Goal: Task Accomplishment & Management: Use online tool/utility

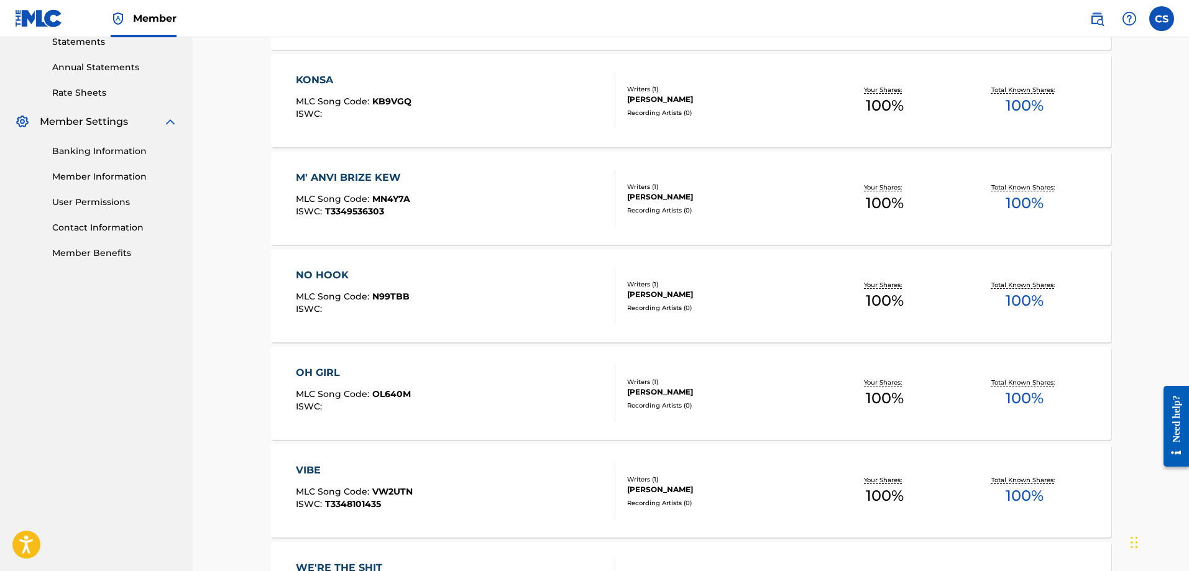
scroll to position [432, 0]
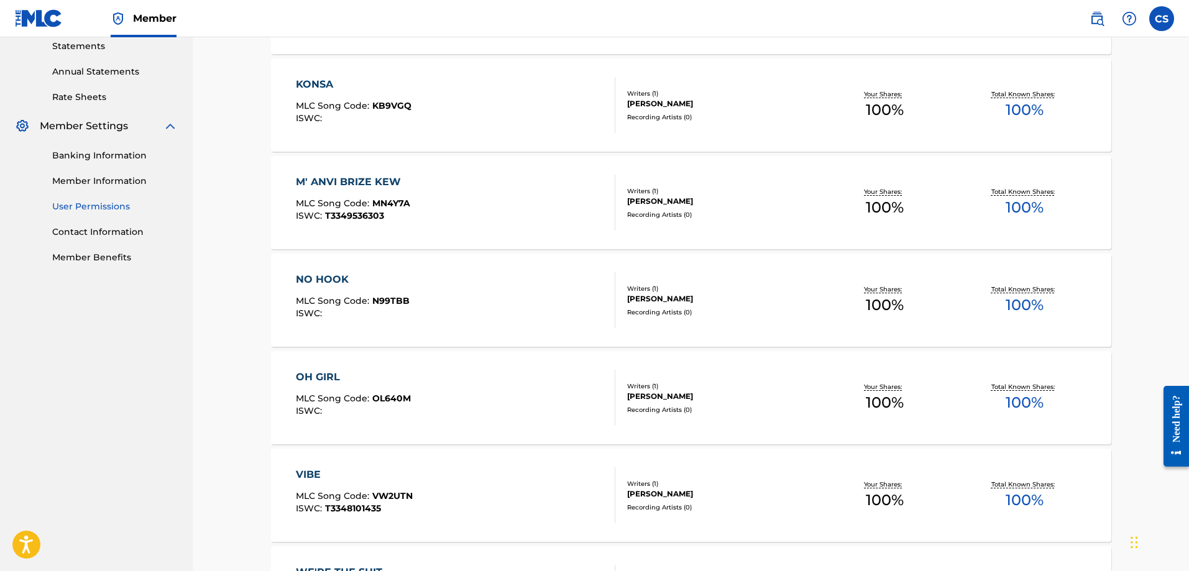
click at [98, 208] on link "User Permissions" at bounding box center [115, 206] width 126 height 13
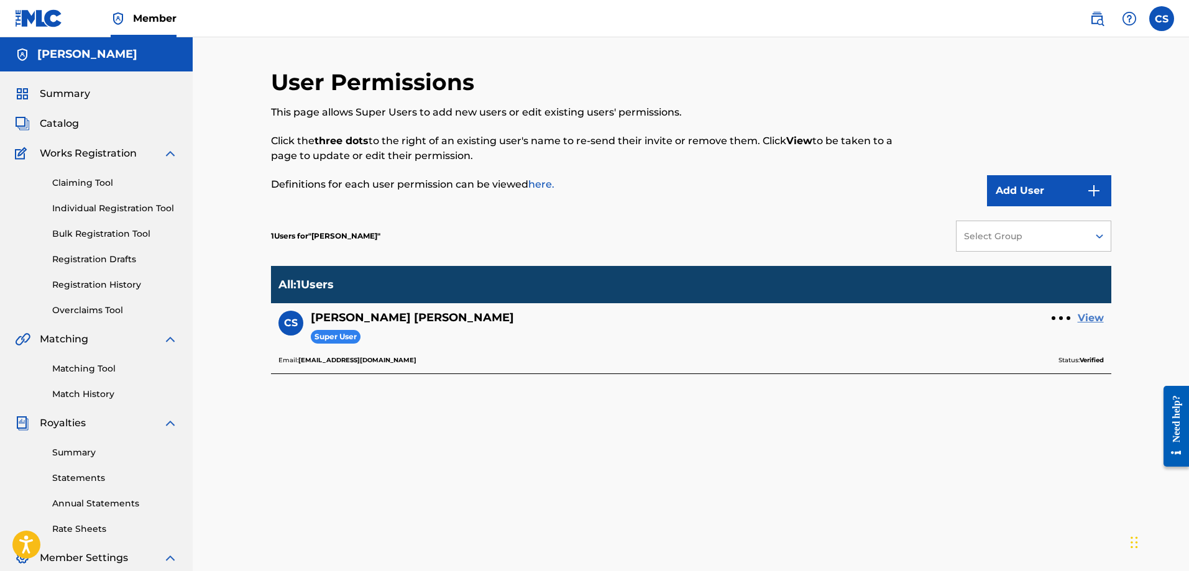
click at [1079, 315] on link "View" at bounding box center [1090, 318] width 26 height 15
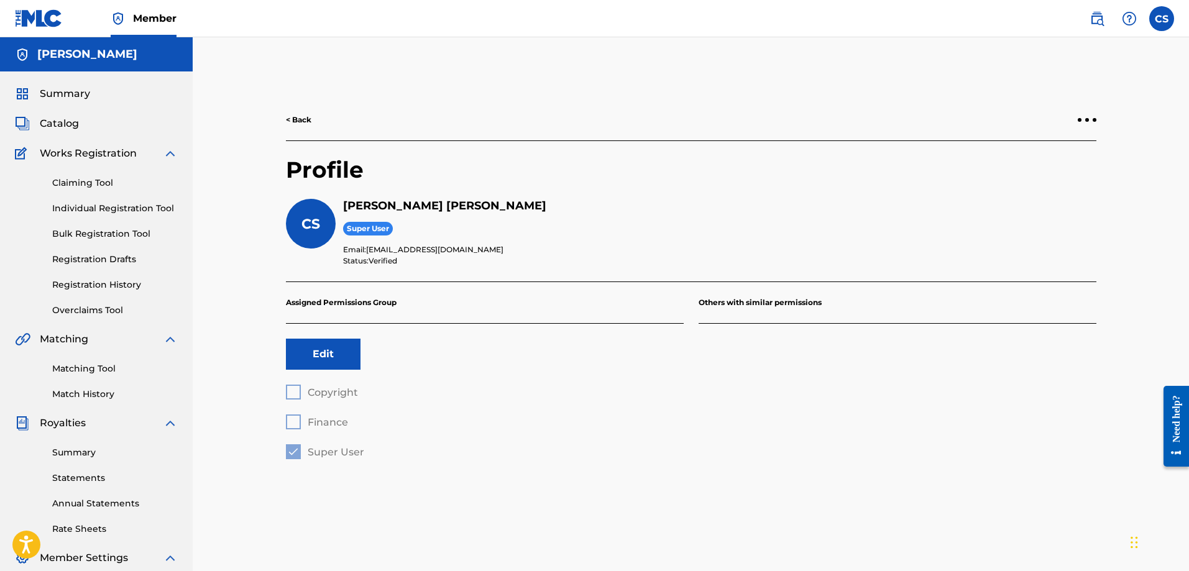
click at [299, 117] on link "< Back" at bounding box center [298, 119] width 25 height 11
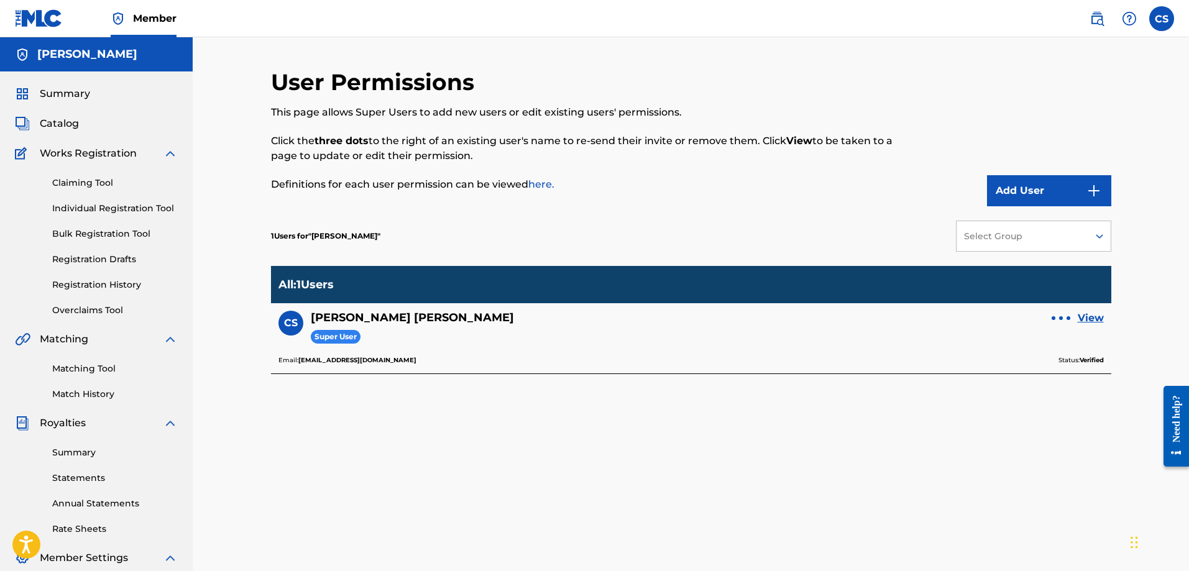
click at [1056, 314] on div at bounding box center [1060, 317] width 19 height 7
click at [304, 437] on div "User Permissions This page allows Super Users to add new users or edit existing…" at bounding box center [691, 389] width 840 height 642
click at [93, 311] on link "Overclaims Tool" at bounding box center [115, 310] width 126 height 13
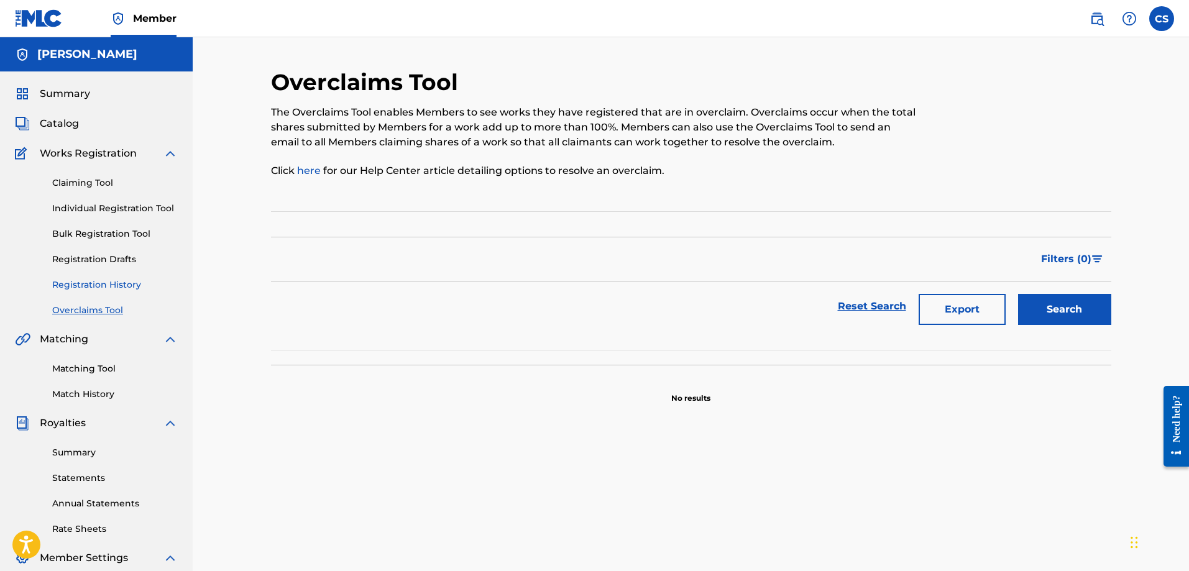
click at [70, 282] on link "Registration History" at bounding box center [115, 284] width 126 height 13
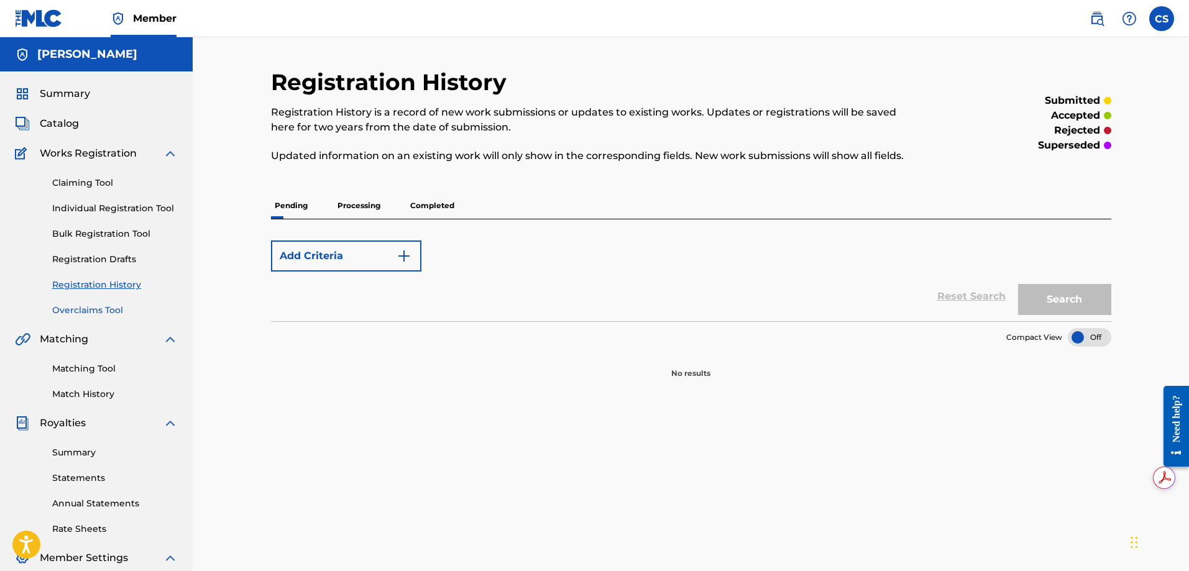
click at [89, 314] on link "Overclaims Tool" at bounding box center [115, 310] width 126 height 13
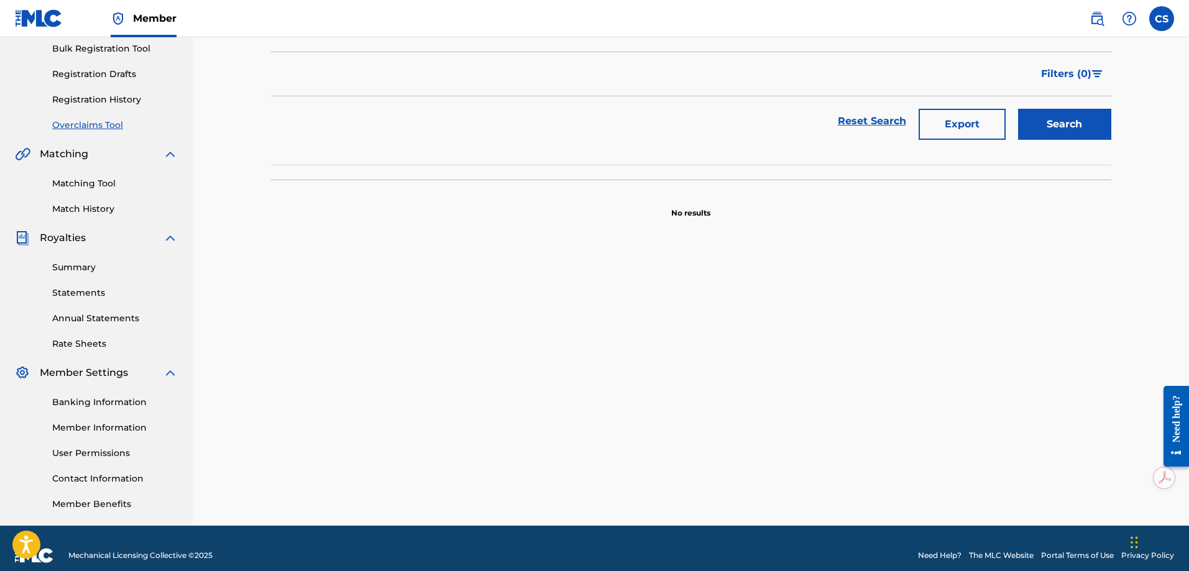
scroll to position [199, 0]
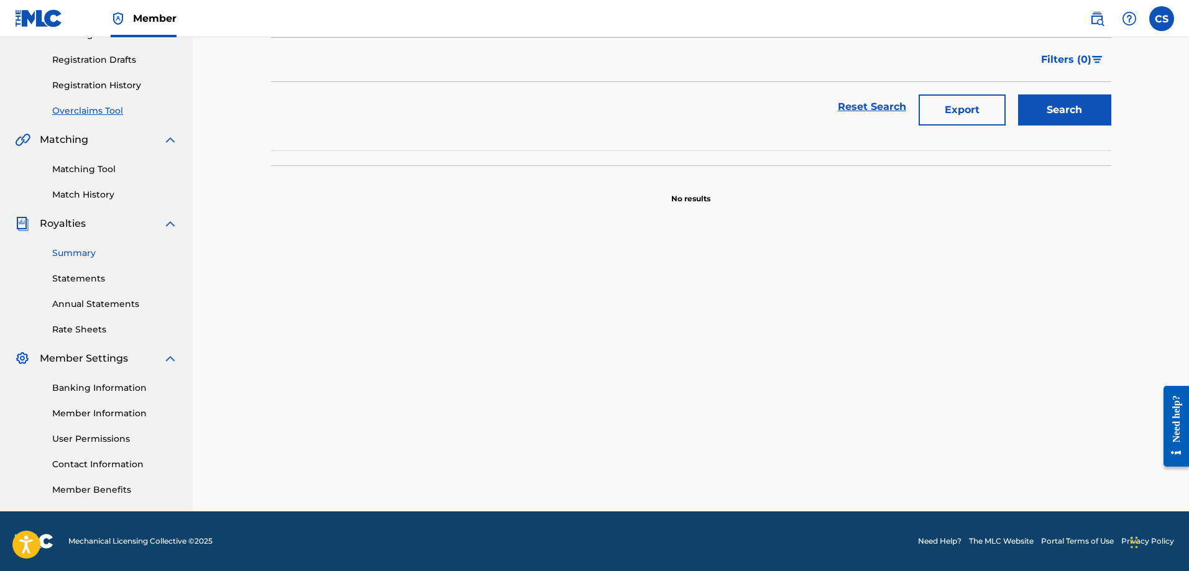
click at [83, 256] on link "Summary" at bounding box center [115, 253] width 126 height 13
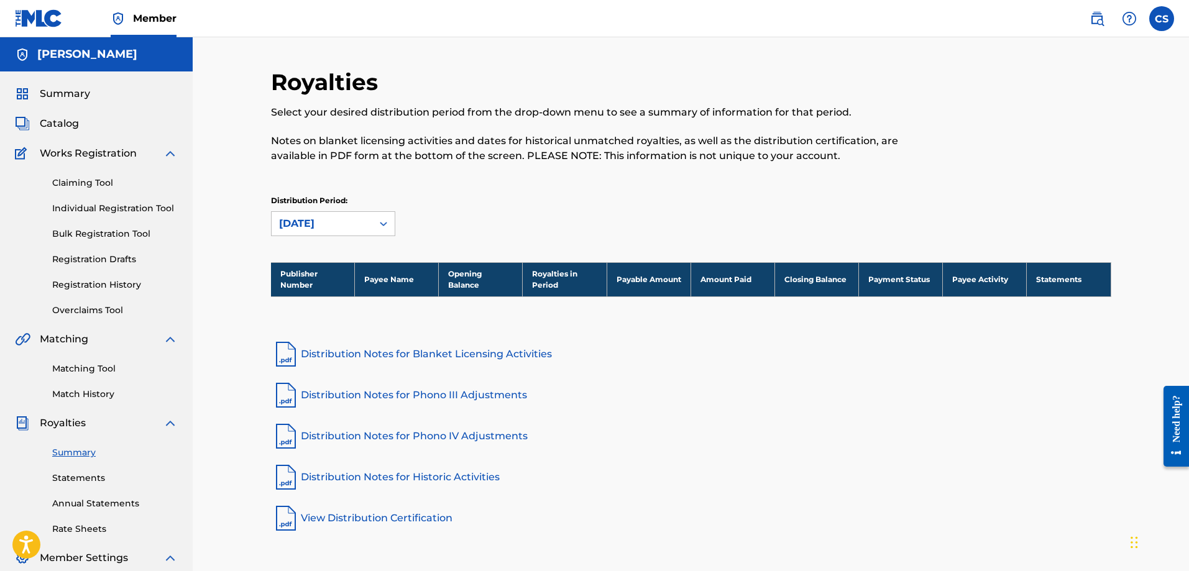
click at [482, 272] on th "Opening Balance" at bounding box center [481, 279] width 84 height 34
click at [409, 278] on th "Payee Name" at bounding box center [397, 279] width 84 height 34
click at [293, 272] on th "Publisher Number" at bounding box center [313, 279] width 84 height 34
drag, startPoint x: 1047, startPoint y: 281, endPoint x: 1003, endPoint y: 283, distance: 44.1
click at [1048, 281] on th "Statements" at bounding box center [1068, 279] width 84 height 34
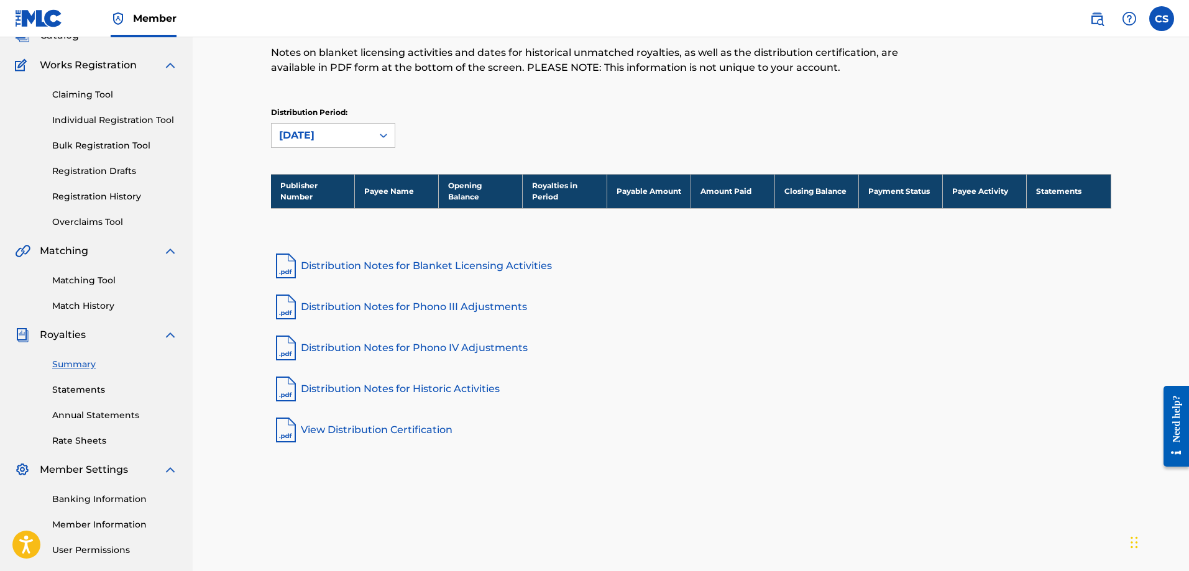
scroll to position [124, 0]
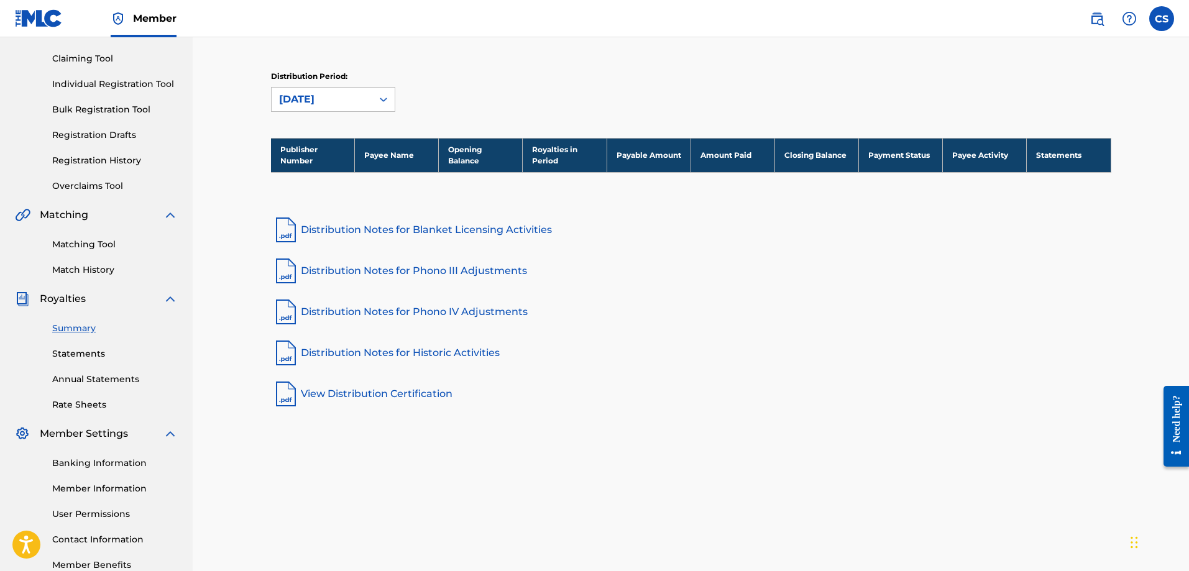
click at [374, 230] on link "Distribution Notes for Blanket Licensing Activities" at bounding box center [691, 230] width 840 height 30
click at [377, 99] on icon at bounding box center [383, 99] width 12 height 12
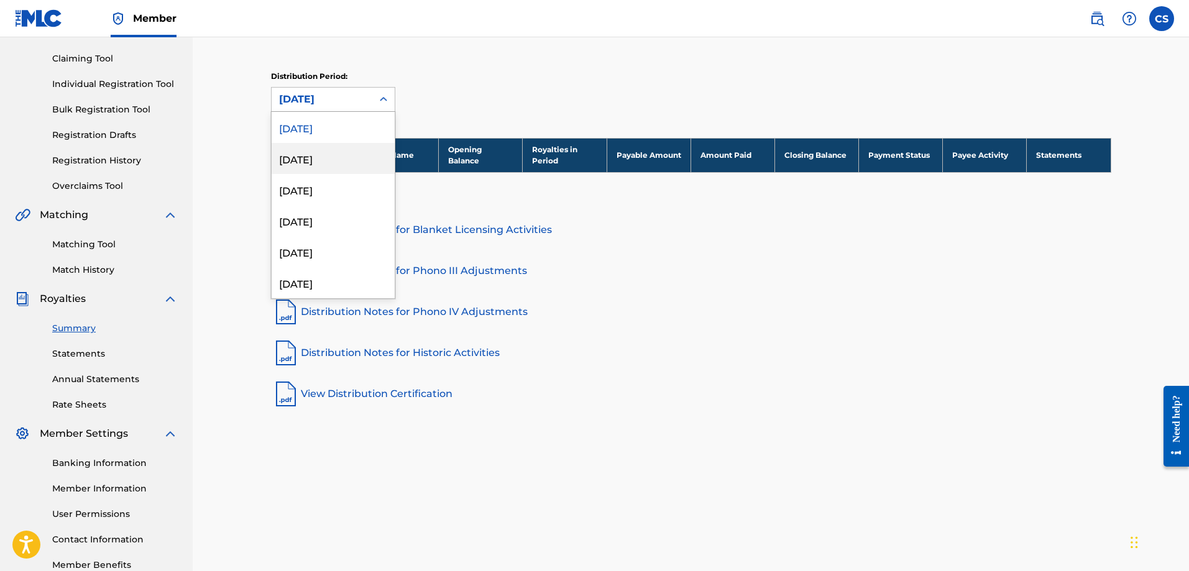
click at [311, 158] on div "[DATE]" at bounding box center [333, 158] width 123 height 31
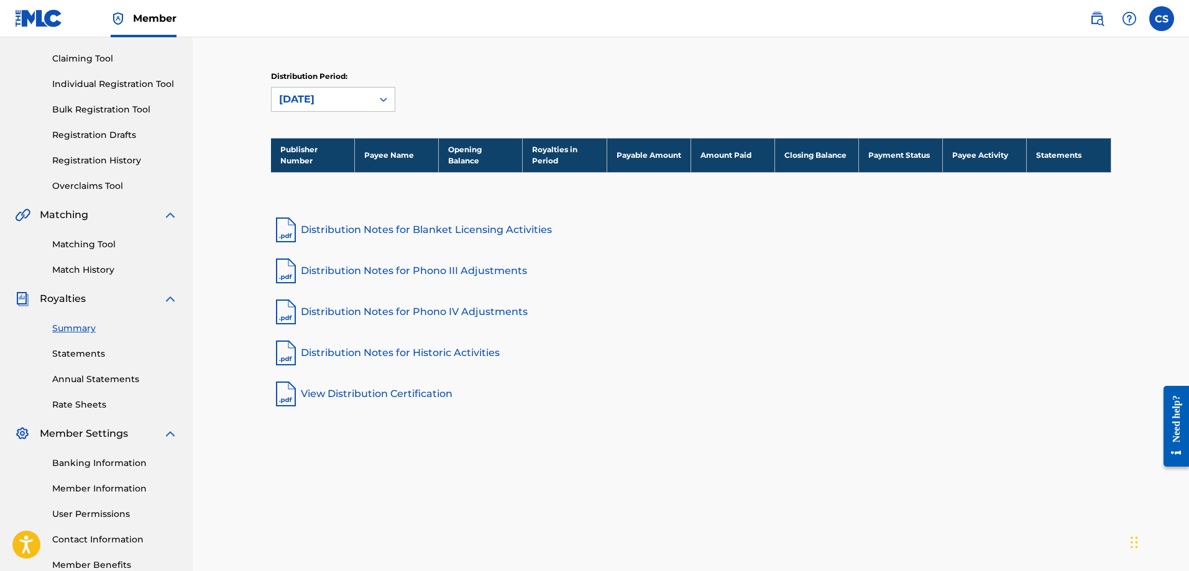
click at [322, 105] on div "[DATE]" at bounding box center [322, 99] width 86 height 15
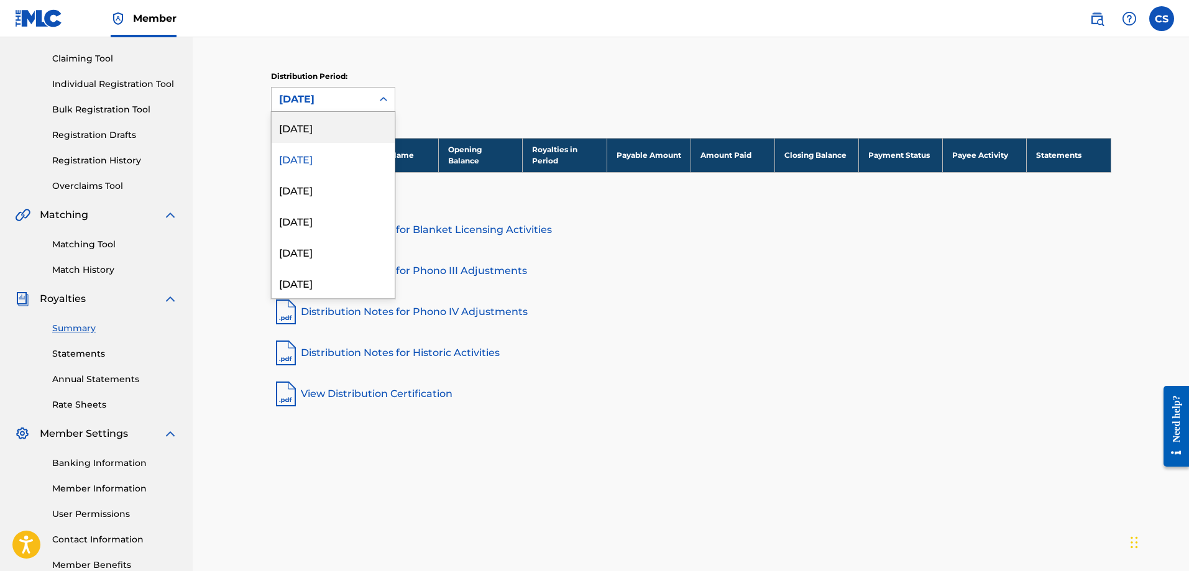
click at [312, 128] on div "[DATE]" at bounding box center [333, 127] width 123 height 31
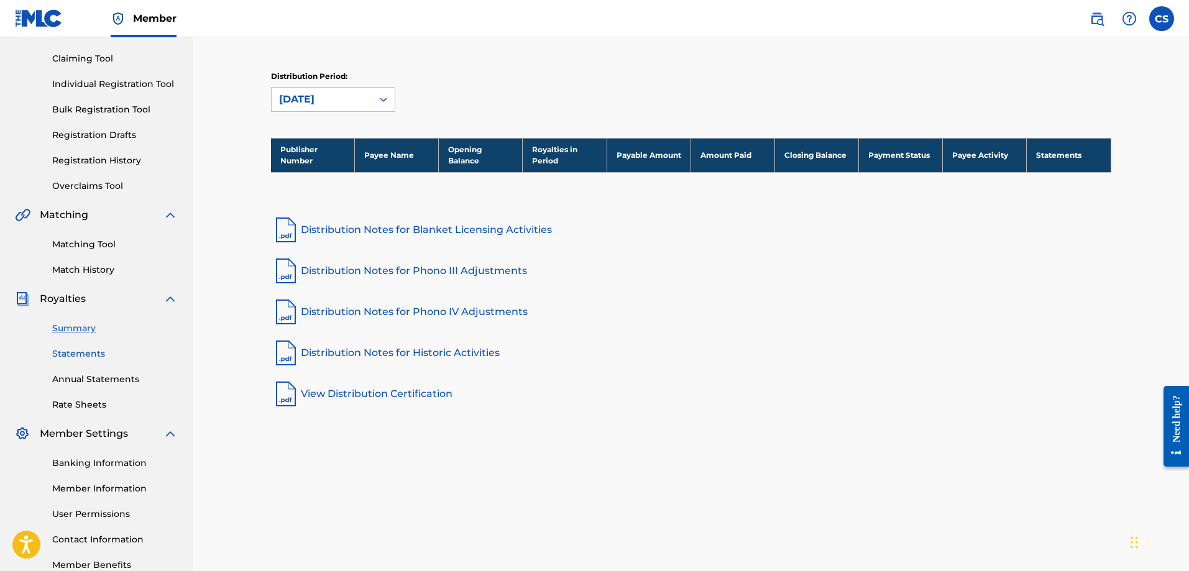
click at [76, 350] on link "Statements" at bounding box center [115, 353] width 126 height 13
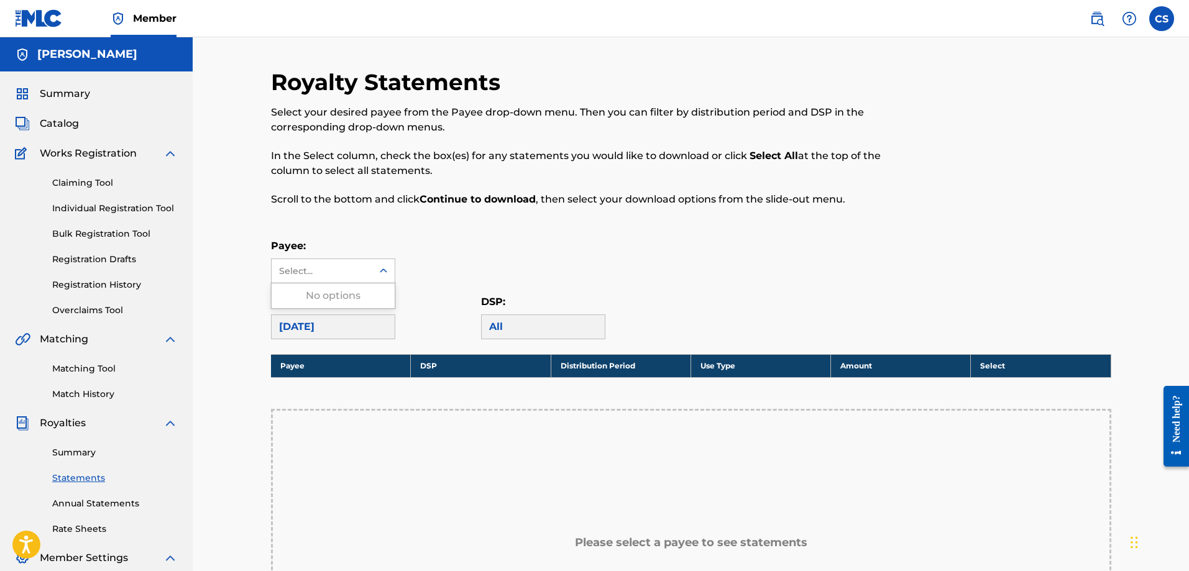
click at [362, 273] on div "Select..." at bounding box center [321, 271] width 85 height 13
click at [685, 245] on div "Payee: Use Up and Down to choose options, press Enter to select the currently f…" at bounding box center [691, 261] width 840 height 45
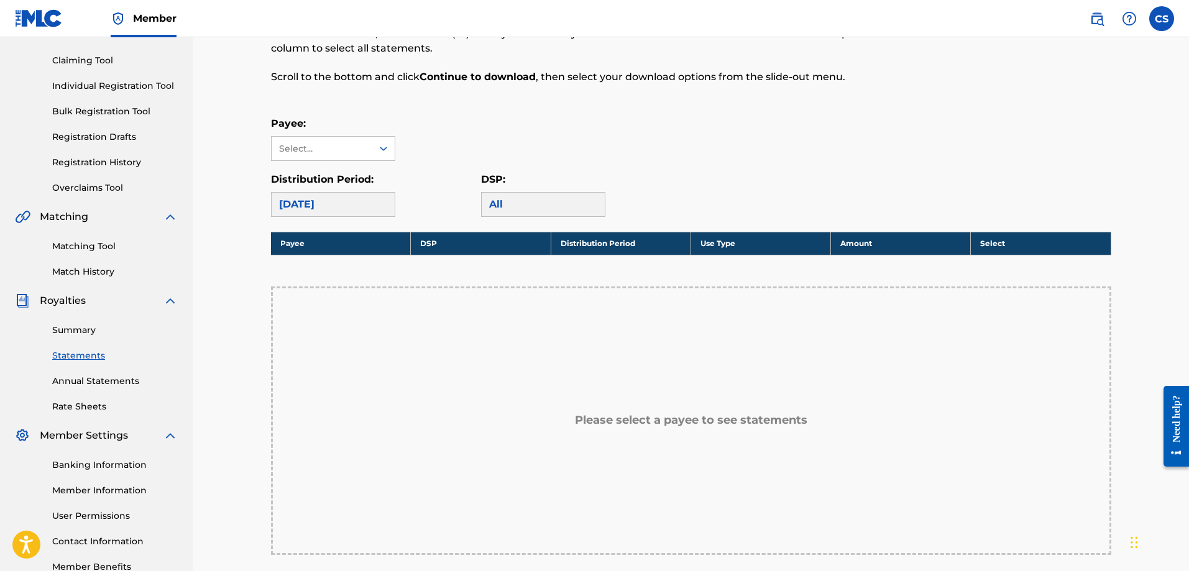
scroll to position [48, 0]
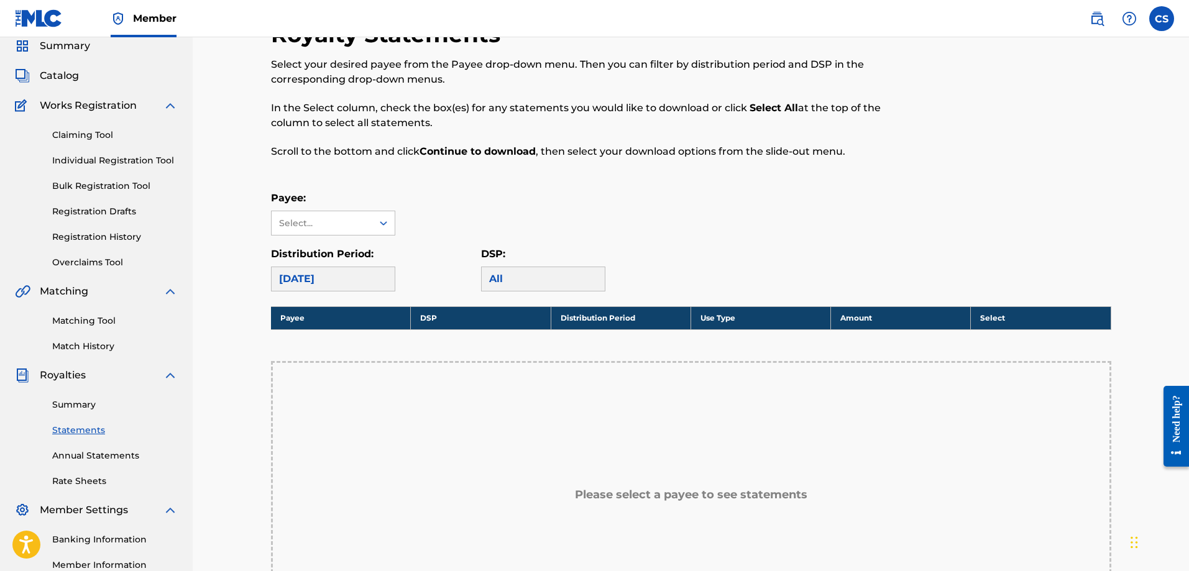
click at [535, 285] on div "All" at bounding box center [543, 279] width 124 height 25
click at [535, 283] on div "All" at bounding box center [543, 279] width 124 height 25
click at [503, 274] on div "All" at bounding box center [543, 279] width 124 height 25
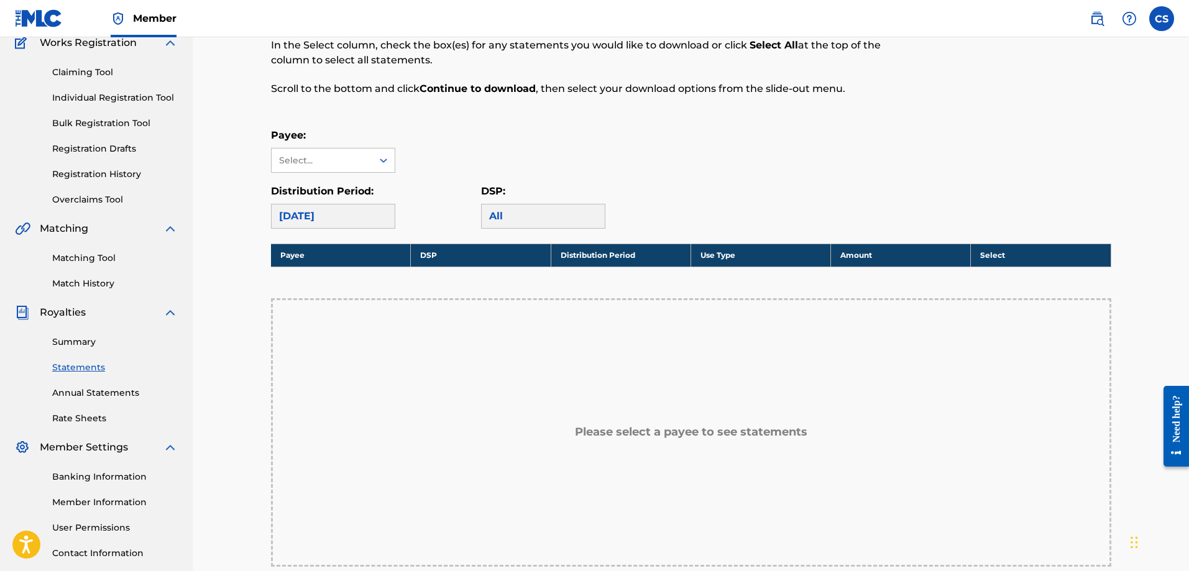
scroll to position [110, 0]
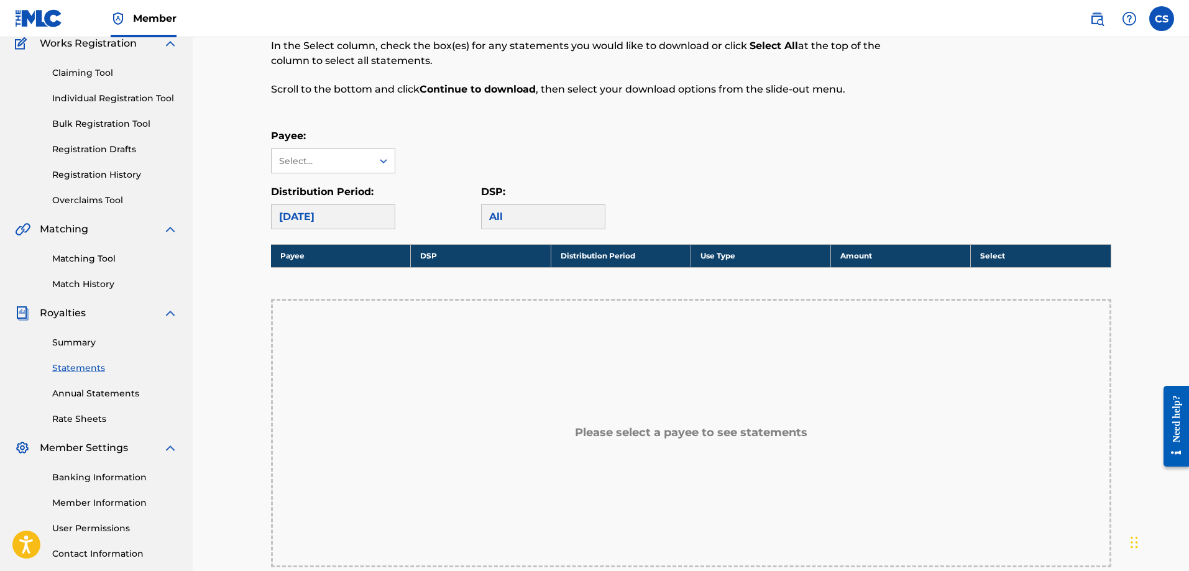
click at [498, 221] on div "All" at bounding box center [543, 216] width 124 height 25
click at [500, 214] on div "All" at bounding box center [543, 216] width 124 height 25
click at [334, 213] on div "[DATE]" at bounding box center [333, 216] width 124 height 25
click at [391, 164] on div at bounding box center [383, 161] width 22 height 22
click at [359, 181] on div "No options" at bounding box center [333, 185] width 123 height 25
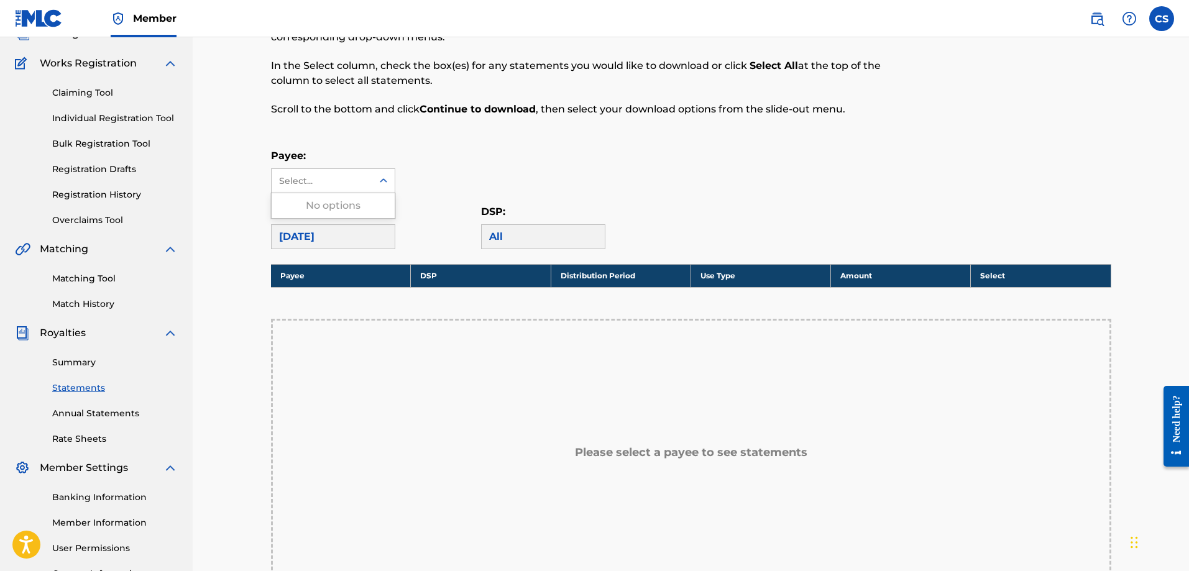
scroll to position [249, 0]
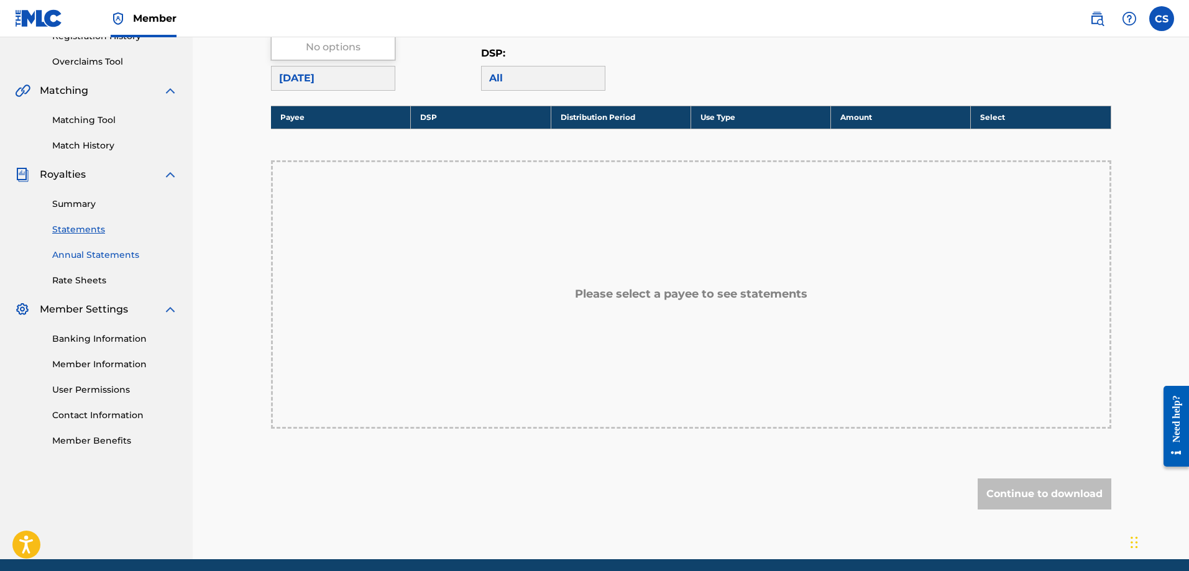
click at [94, 257] on link "Annual Statements" at bounding box center [115, 255] width 126 height 13
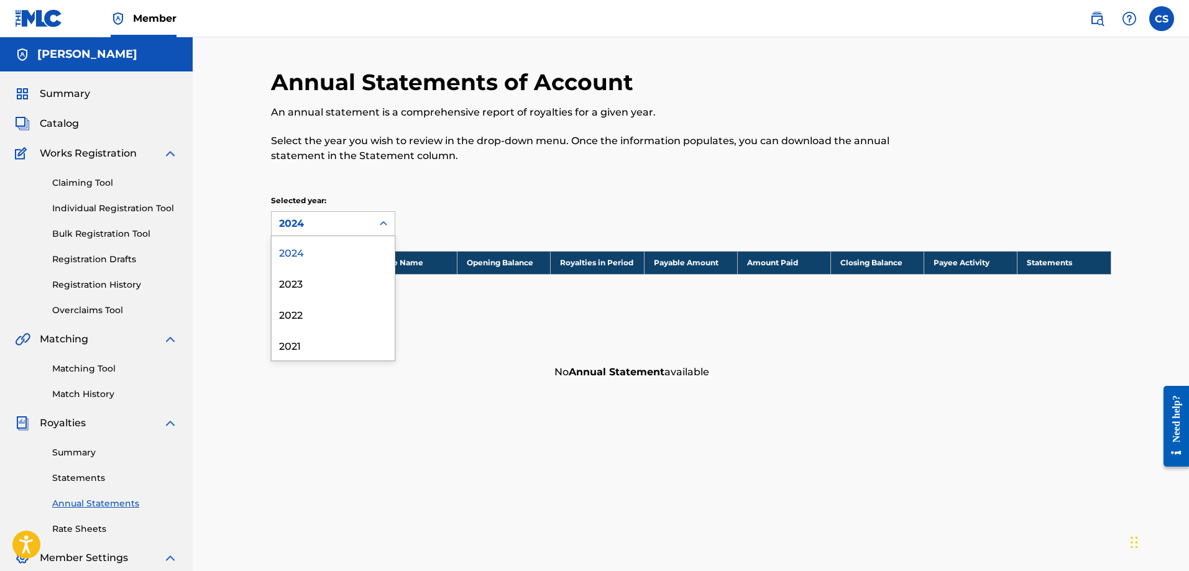
click at [346, 227] on div "2024" at bounding box center [322, 223] width 86 height 15
click at [485, 207] on div "Selected year: 2024" at bounding box center [691, 215] width 840 height 41
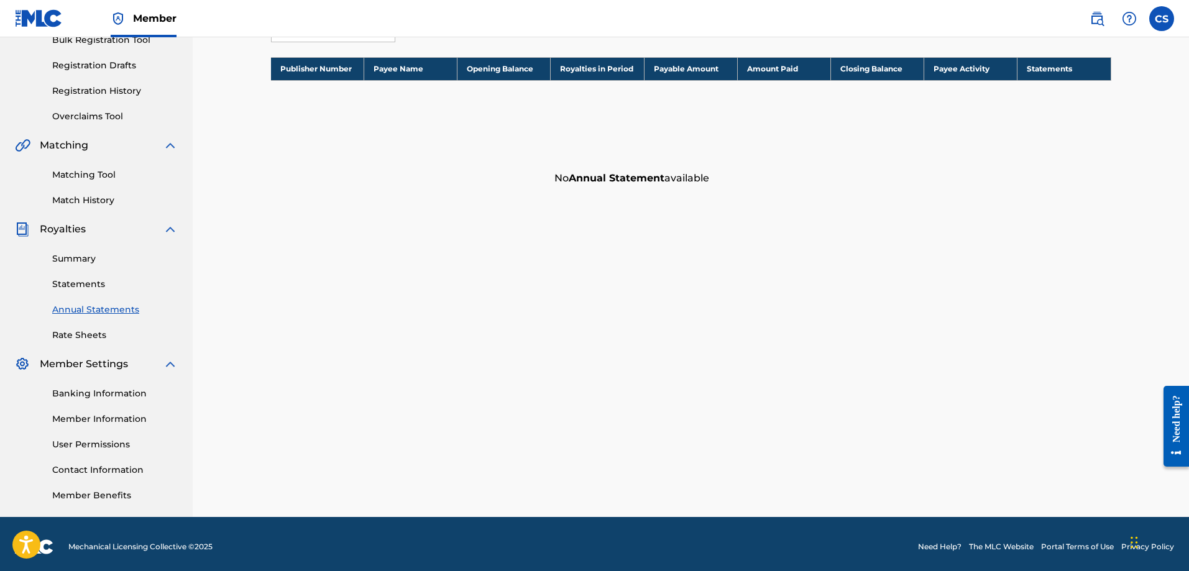
scroll to position [199, 0]
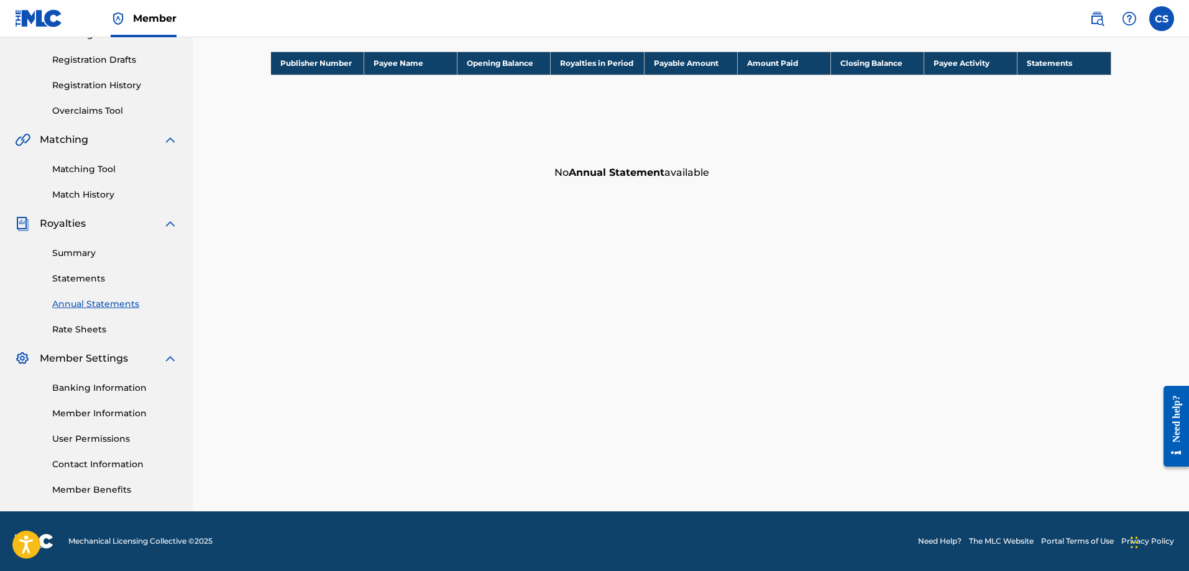
click at [96, 327] on link "Rate Sheets" at bounding box center [115, 329] width 126 height 13
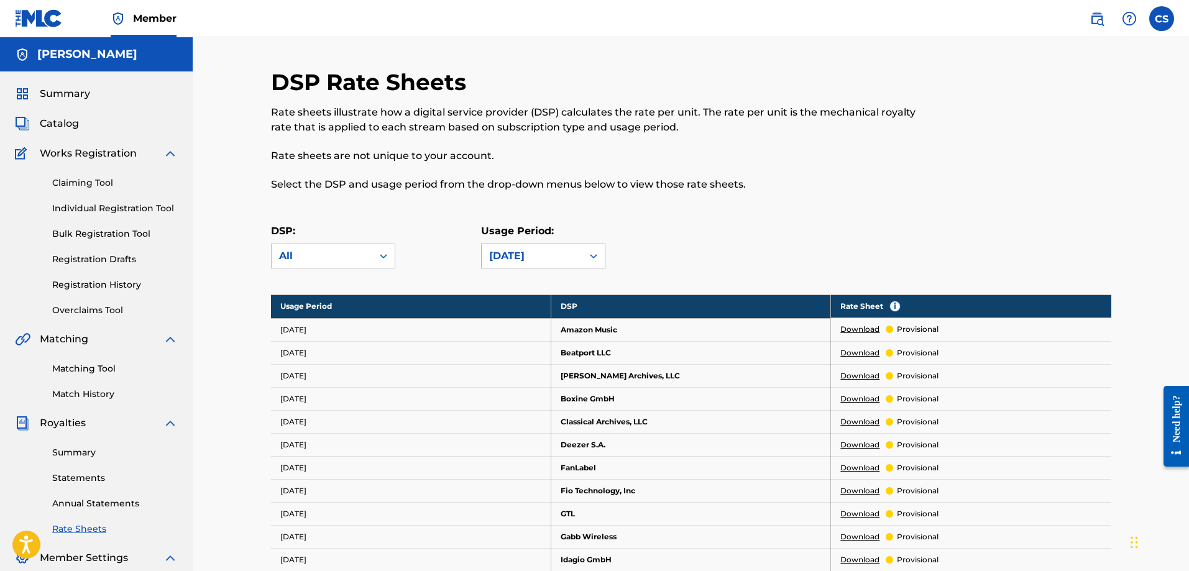
click at [534, 265] on div "[DATE]" at bounding box center [532, 256] width 101 height 24
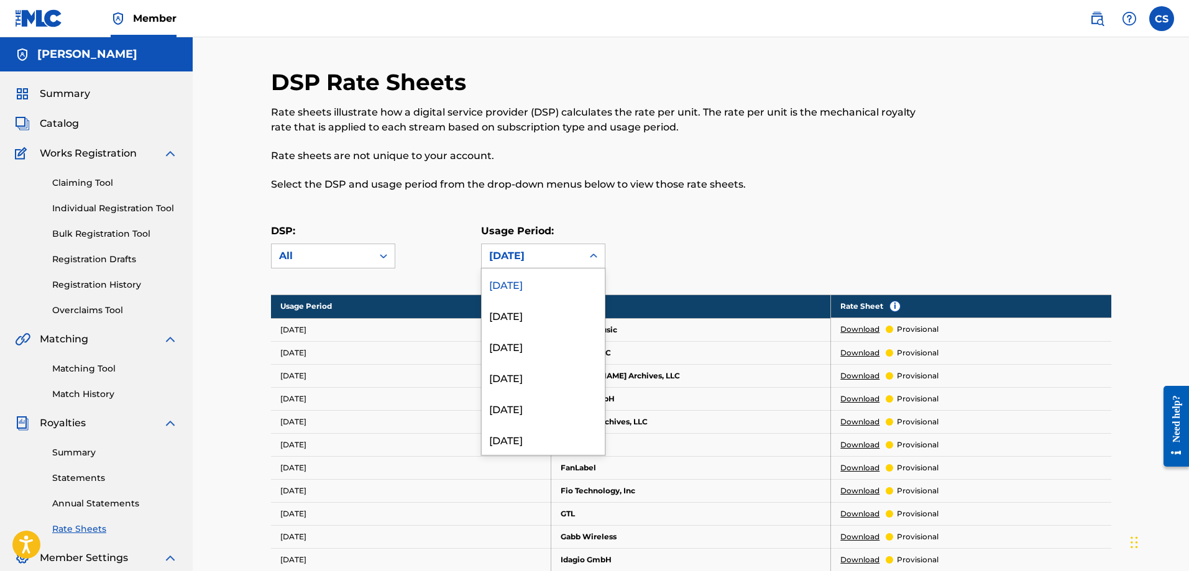
click at [718, 258] on div "DSP: All Usage Period: 213 results available. Use Up and Down to choose options…" at bounding box center [691, 252] width 840 height 56
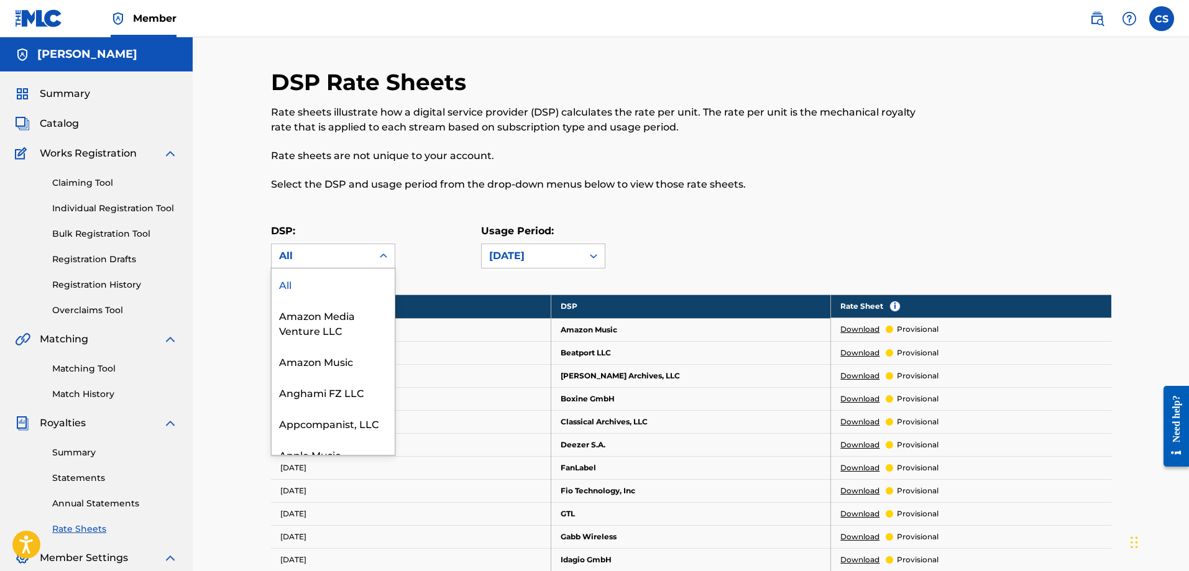
click at [325, 257] on div "All" at bounding box center [322, 256] width 86 height 15
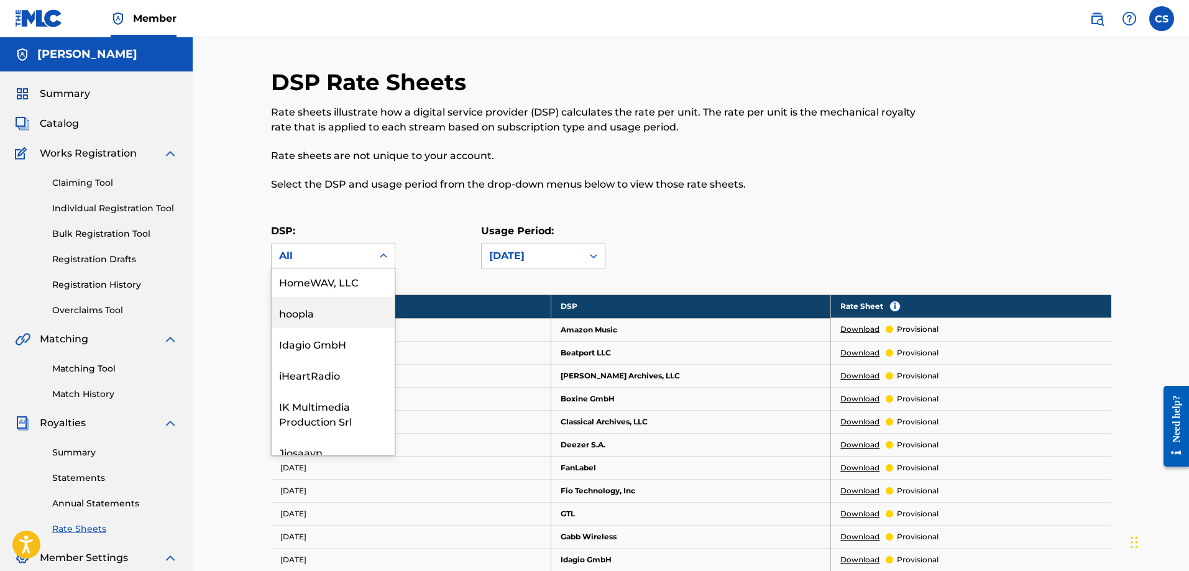
scroll to position [870, 0]
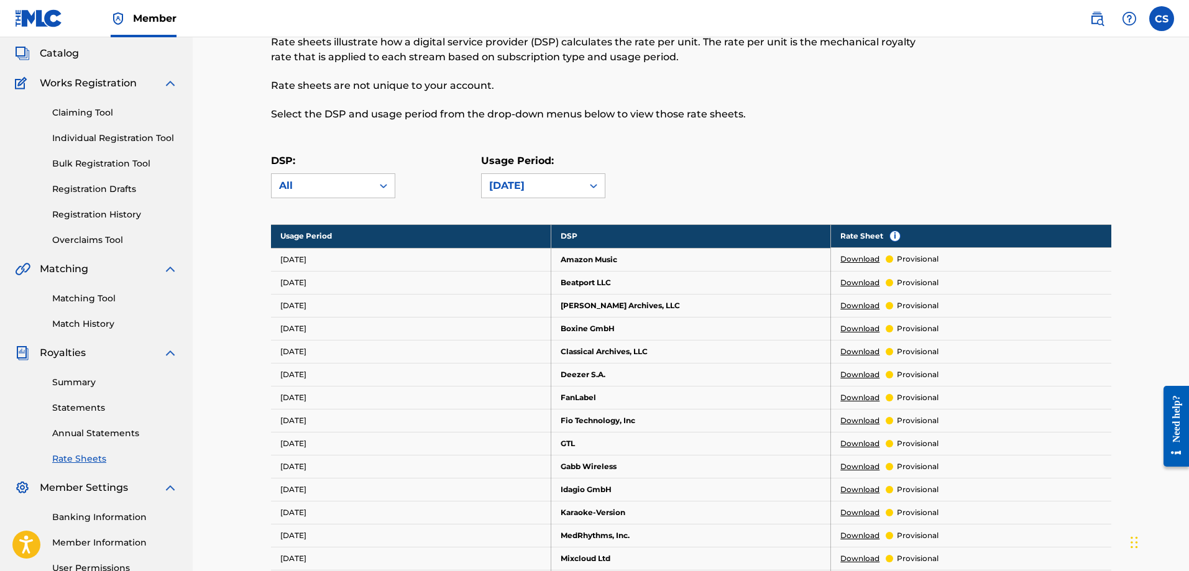
scroll to position [0, 0]
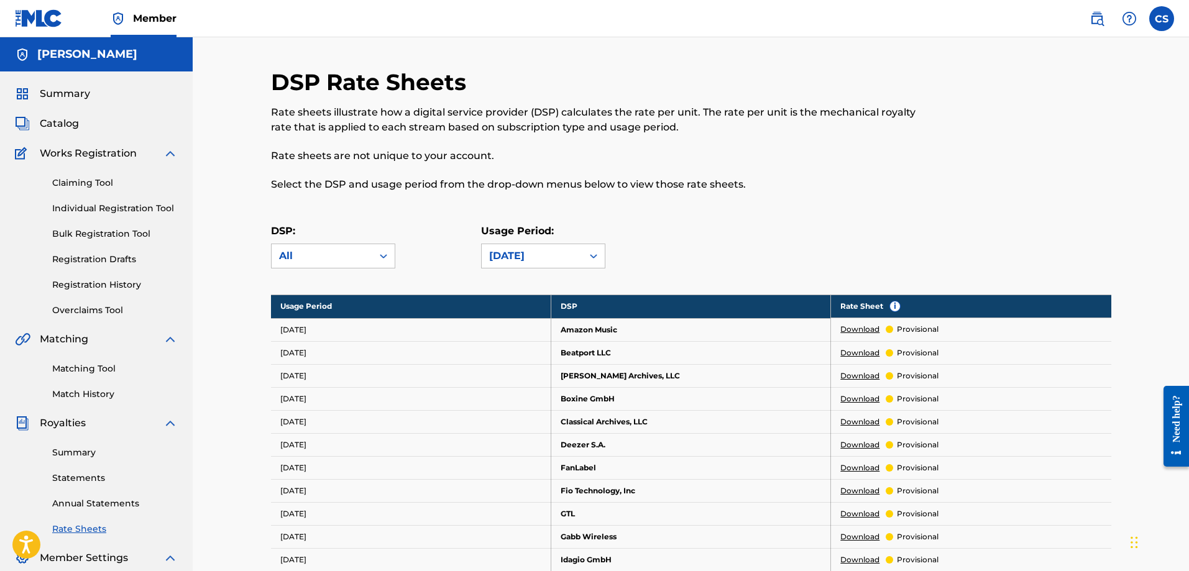
click at [73, 190] on div "Claiming Tool Individual Registration Tool Bulk Registration Tool Registration …" at bounding box center [96, 239] width 163 height 156
click at [86, 183] on link "Claiming Tool" at bounding box center [115, 182] width 126 height 13
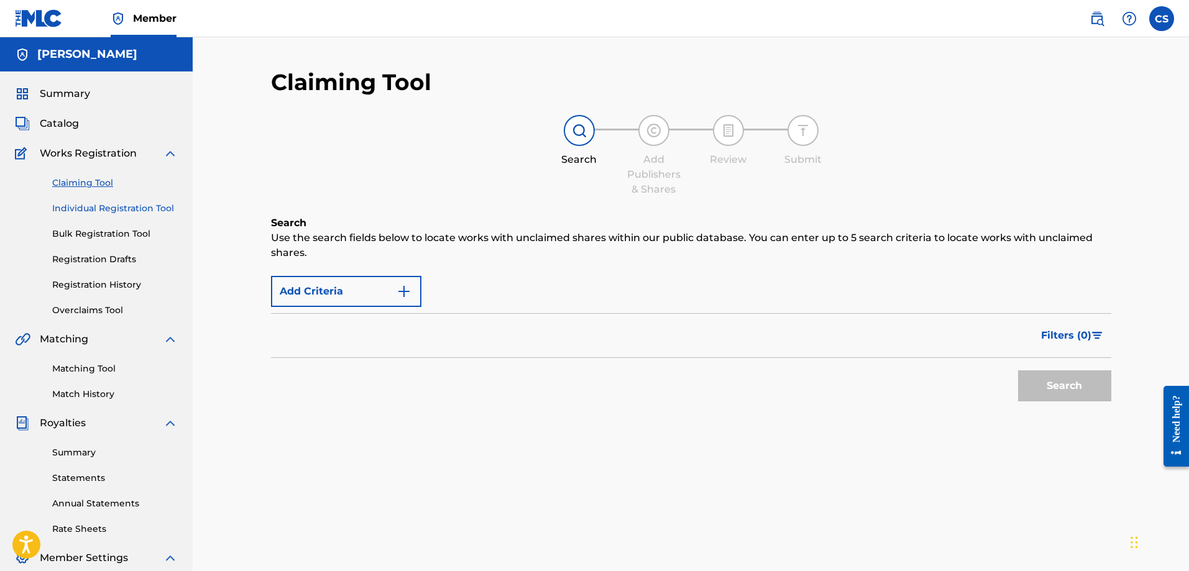
click at [100, 204] on link "Individual Registration Tool" at bounding box center [115, 208] width 126 height 13
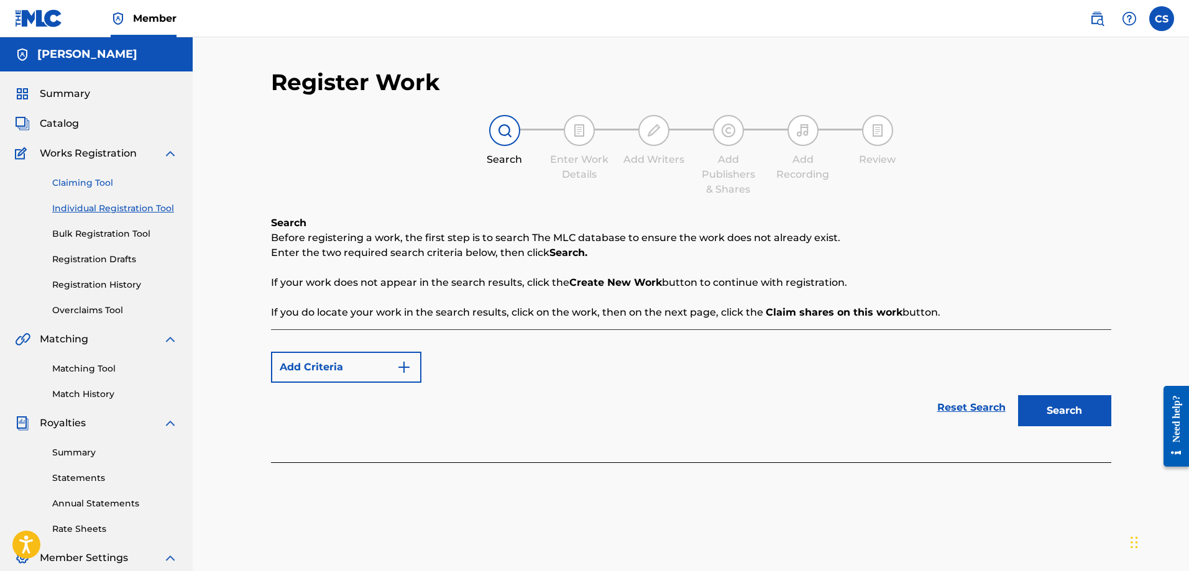
click at [96, 183] on link "Claiming Tool" at bounding box center [115, 182] width 126 height 13
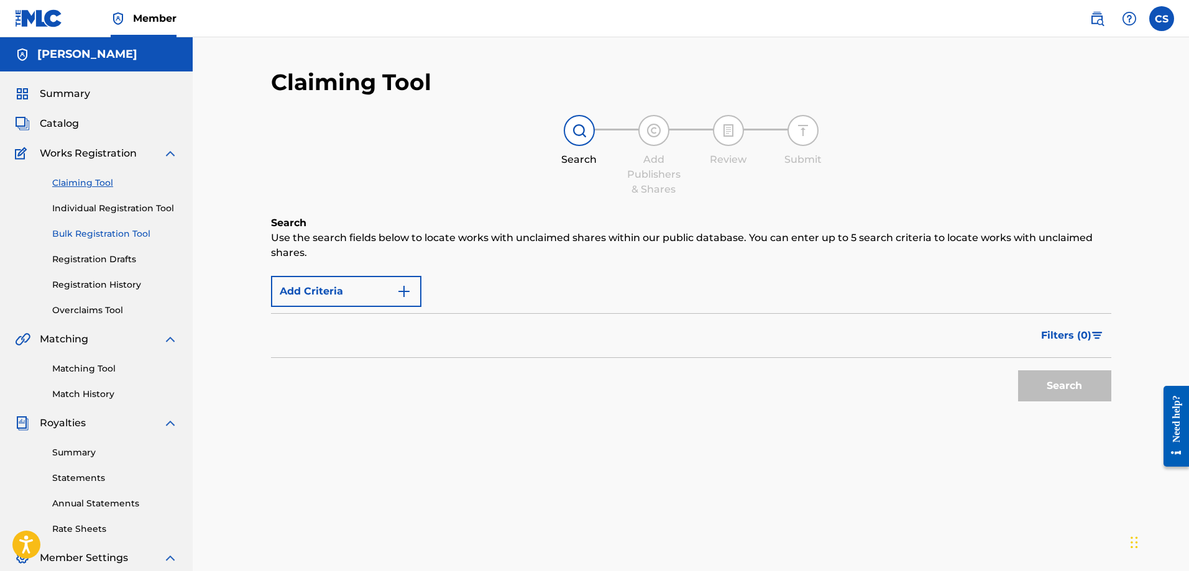
click at [110, 237] on link "Bulk Registration Tool" at bounding box center [115, 233] width 126 height 13
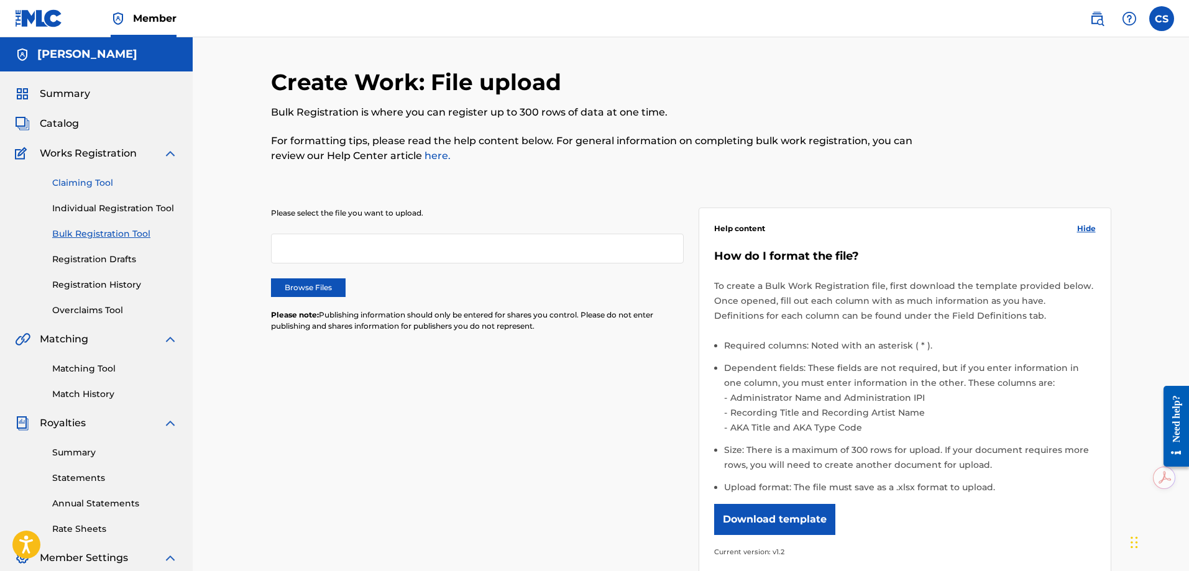
click at [68, 187] on link "Claiming Tool" at bounding box center [115, 182] width 126 height 13
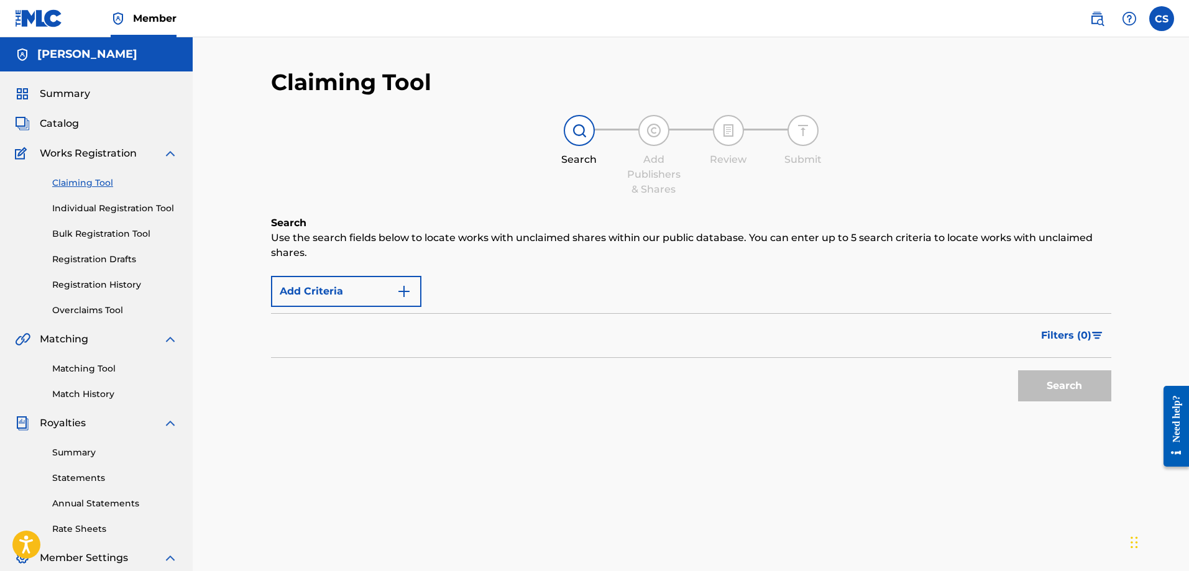
click at [576, 127] on img at bounding box center [579, 130] width 15 height 15
click at [573, 173] on div "Search Add Publishers & Shares Review Submit" at bounding box center [691, 156] width 840 height 82
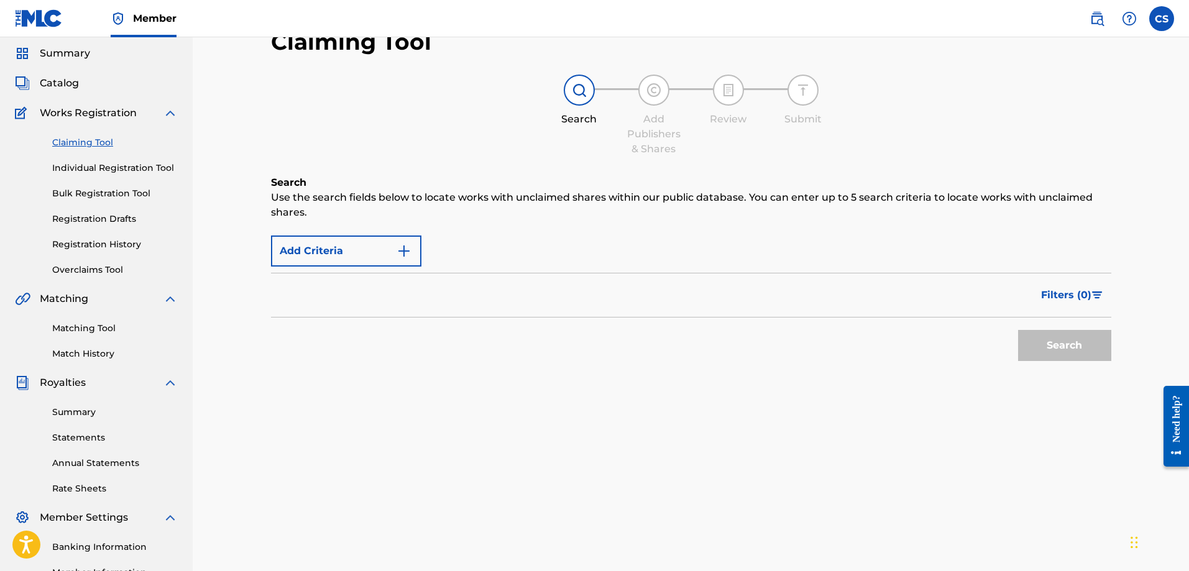
scroll to position [13, 0]
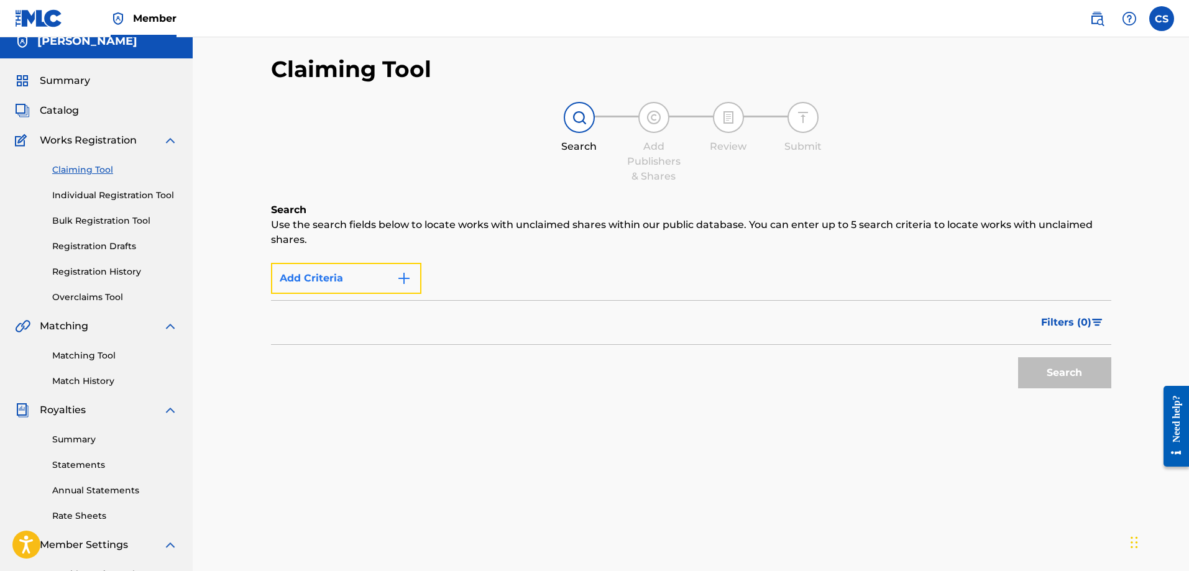
click at [363, 278] on button "Add Criteria" at bounding box center [346, 278] width 150 height 31
drag, startPoint x: 373, startPoint y: 280, endPoint x: 1058, endPoint y: 396, distance: 694.4
click at [1059, 398] on div "Search Use the search fields below to locate works with unclaimed shares within…" at bounding box center [691, 330] width 840 height 254
click at [1043, 377] on div "Search" at bounding box center [1061, 370] width 99 height 50
click at [298, 199] on div "Claiming Tool Search Add Publishers & Shares Review Submit Search Use the searc…" at bounding box center [691, 255] width 840 height 401
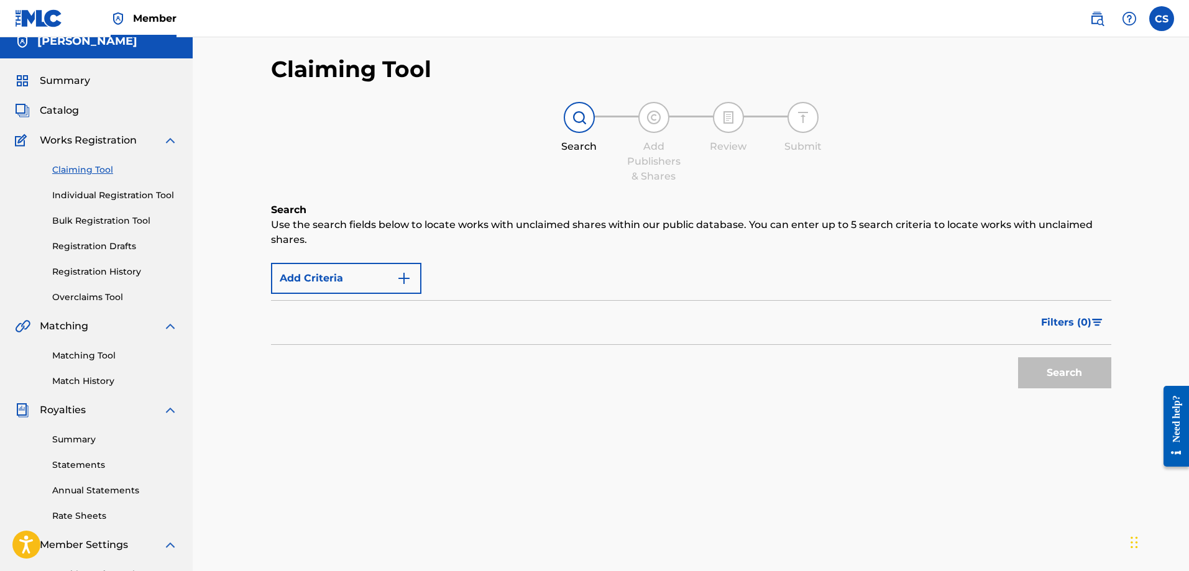
click at [570, 122] on div at bounding box center [579, 117] width 31 height 31
click at [571, 122] on div at bounding box center [579, 117] width 31 height 31
click at [585, 114] on img at bounding box center [579, 117] width 15 height 15
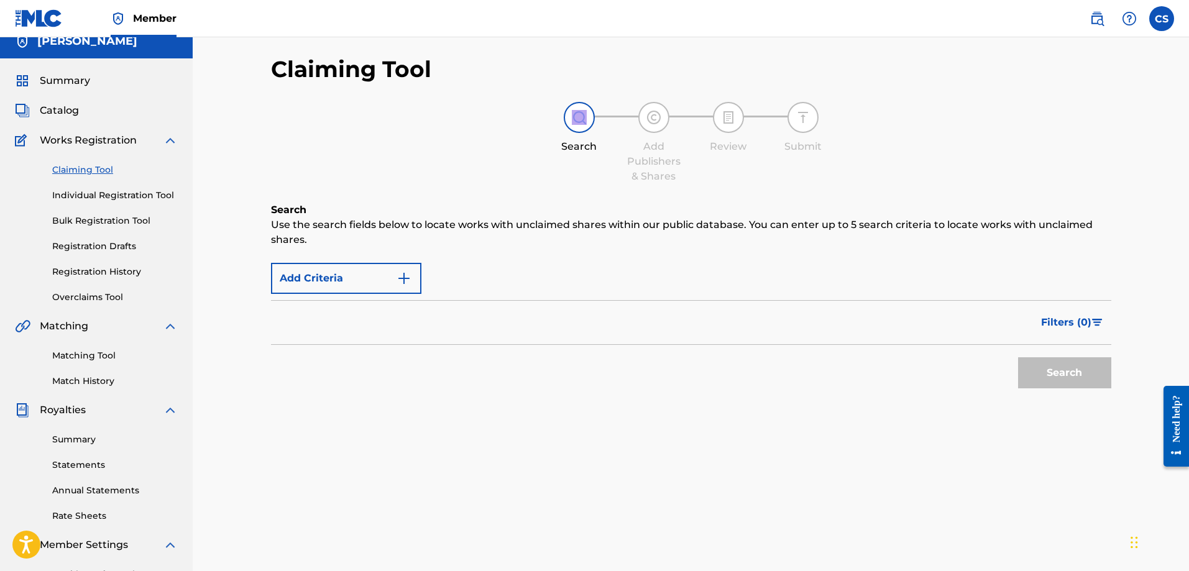
click at [731, 113] on img at bounding box center [728, 117] width 15 height 15
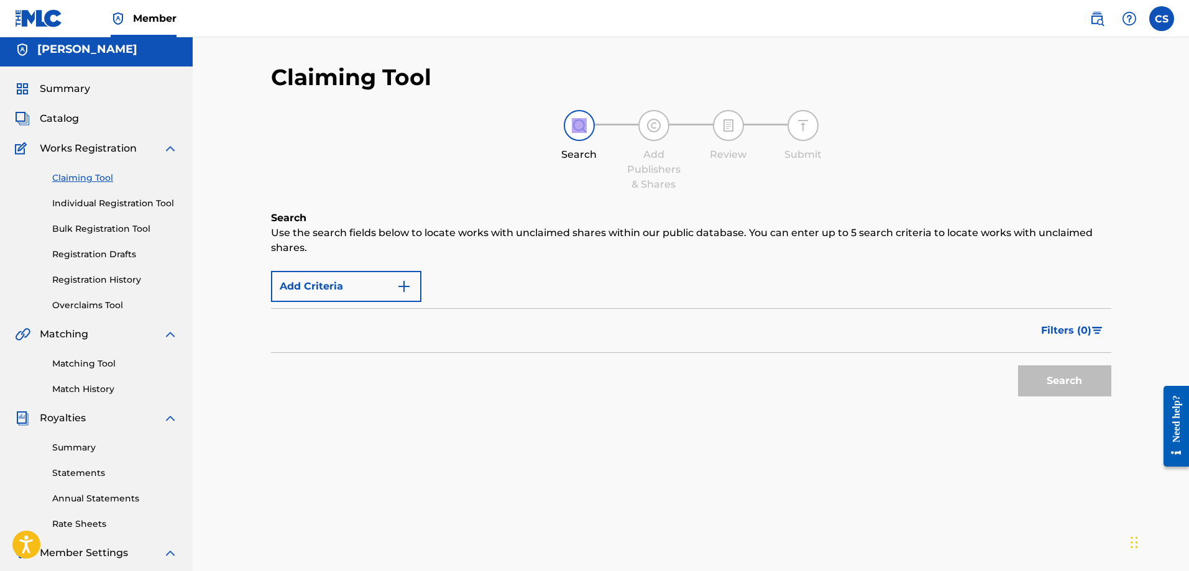
scroll to position [0, 0]
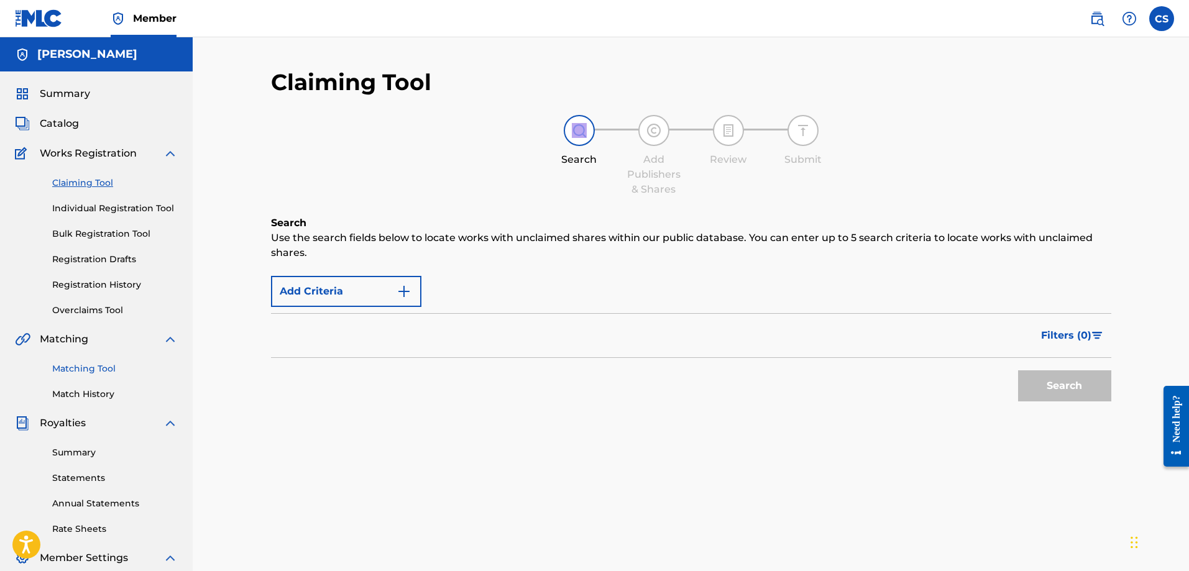
click at [96, 371] on link "Matching Tool" at bounding box center [115, 368] width 126 height 13
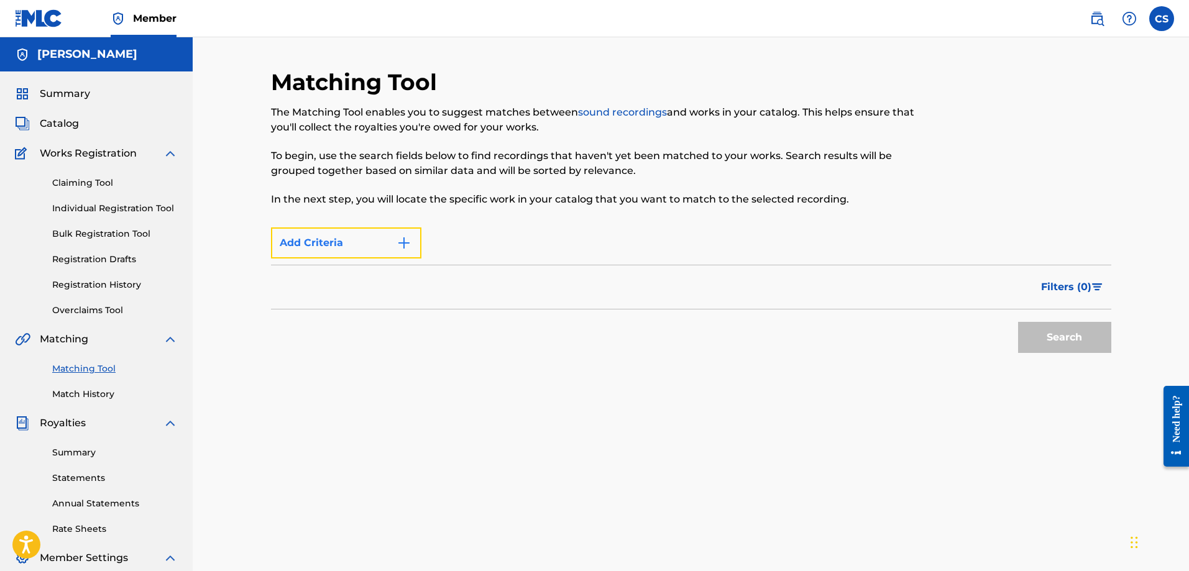
click at [354, 229] on button "Add Criteria" at bounding box center [346, 242] width 150 height 31
click at [404, 242] on img "Search Form" at bounding box center [403, 242] width 15 height 15
click at [375, 240] on div "Max Criteria Reached" at bounding box center [346, 242] width 150 height 31
drag, startPoint x: 1039, startPoint y: 341, endPoint x: 1029, endPoint y: 339, distance: 10.2
click at [1037, 342] on div "Search" at bounding box center [1061, 334] width 99 height 50
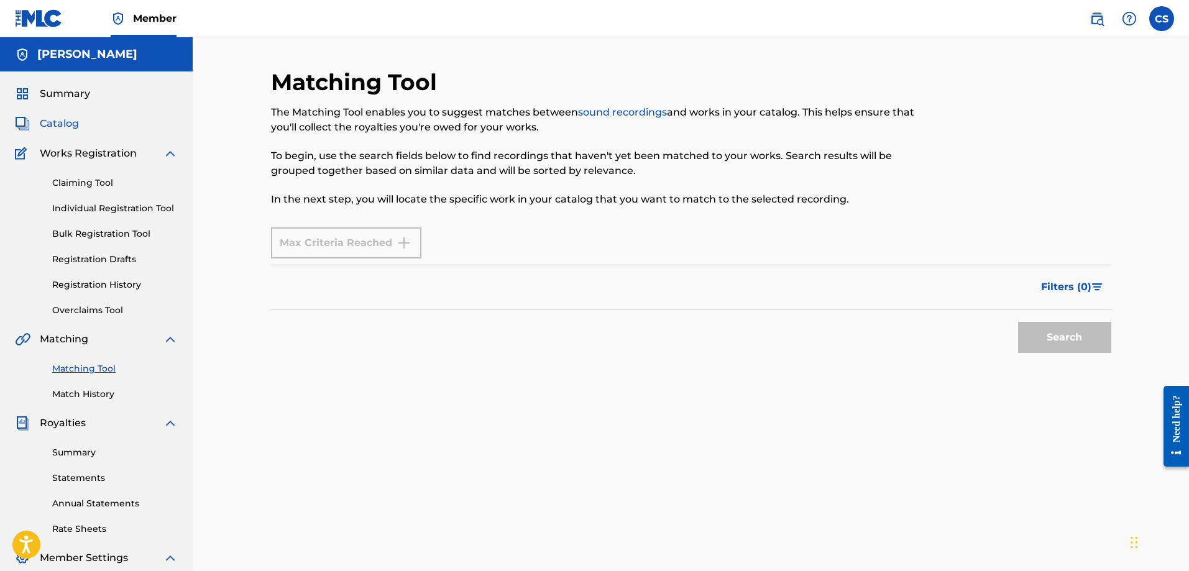
click at [63, 127] on span "Catalog" at bounding box center [59, 123] width 39 height 15
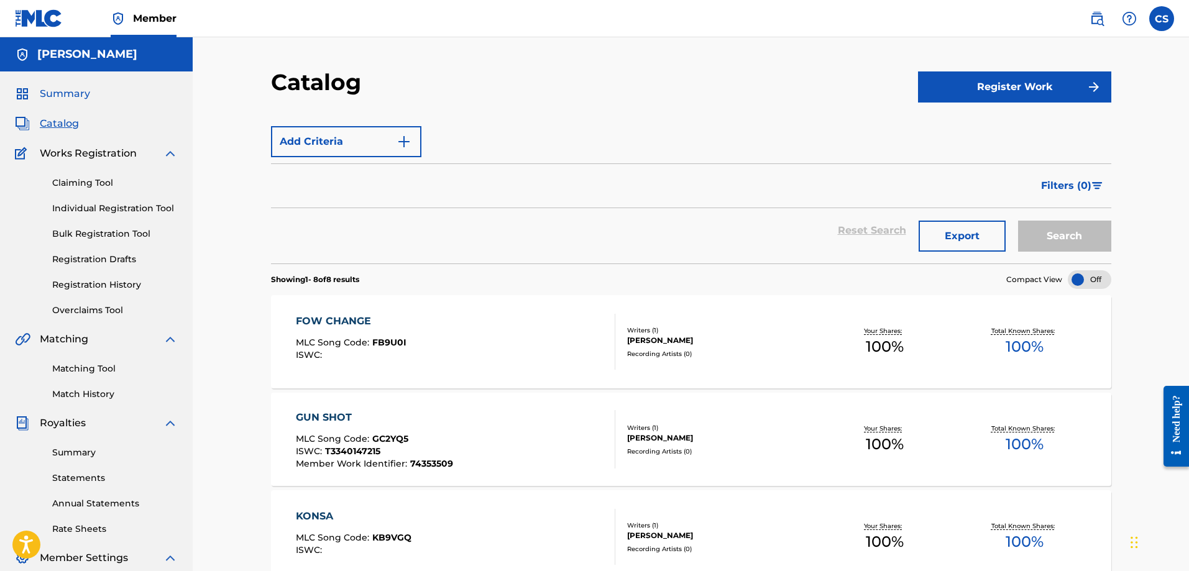
click at [59, 96] on span "Summary" at bounding box center [65, 93] width 50 height 15
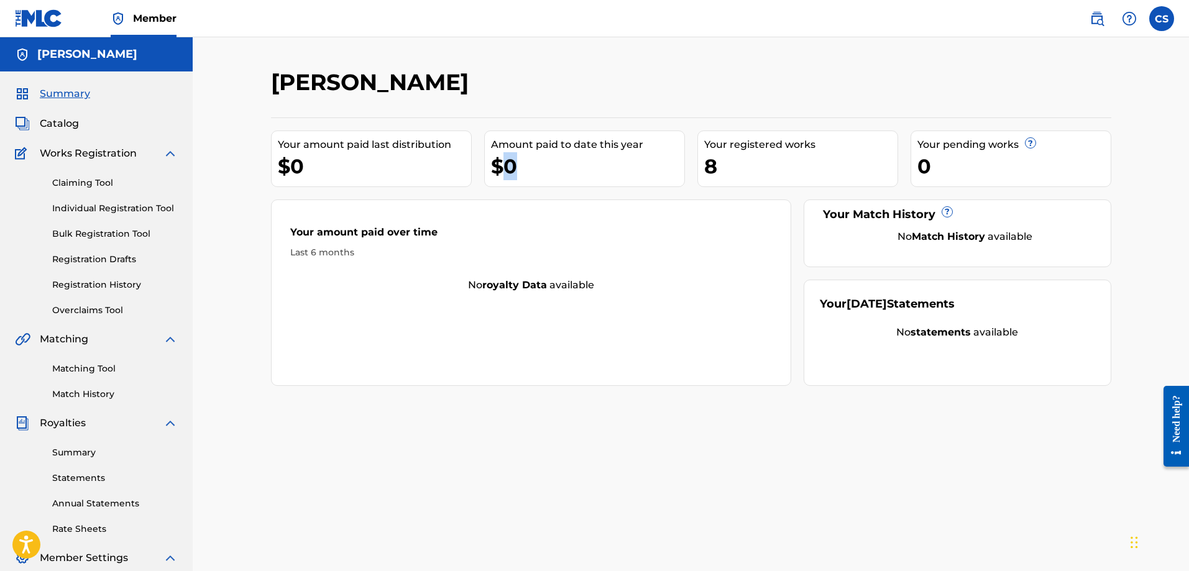
drag, startPoint x: 498, startPoint y: 165, endPoint x: 514, endPoint y: 171, distance: 17.1
click at [514, 171] on div "$0" at bounding box center [587, 166] width 193 height 28
drag, startPoint x: 707, startPoint y: 161, endPoint x: 718, endPoint y: 163, distance: 11.5
click at [718, 163] on div "8" at bounding box center [800, 166] width 193 height 28
drag, startPoint x: 306, startPoint y: 169, endPoint x: 296, endPoint y: 168, distance: 10.6
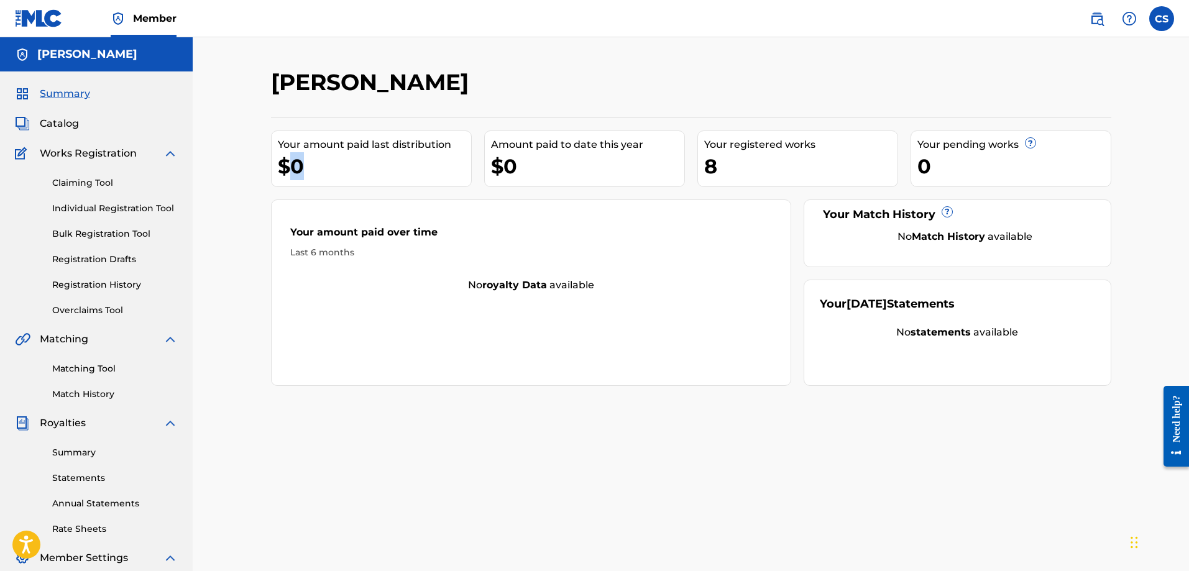
click at [296, 168] on div "$0" at bounding box center [374, 166] width 193 height 28
drag, startPoint x: 520, startPoint y: 166, endPoint x: 508, endPoint y: 163, distance: 12.1
click at [508, 163] on div "$0" at bounding box center [587, 166] width 193 height 28
drag, startPoint x: 715, startPoint y: 168, endPoint x: 707, endPoint y: 166, distance: 8.5
click at [707, 166] on div "8" at bounding box center [800, 166] width 193 height 28
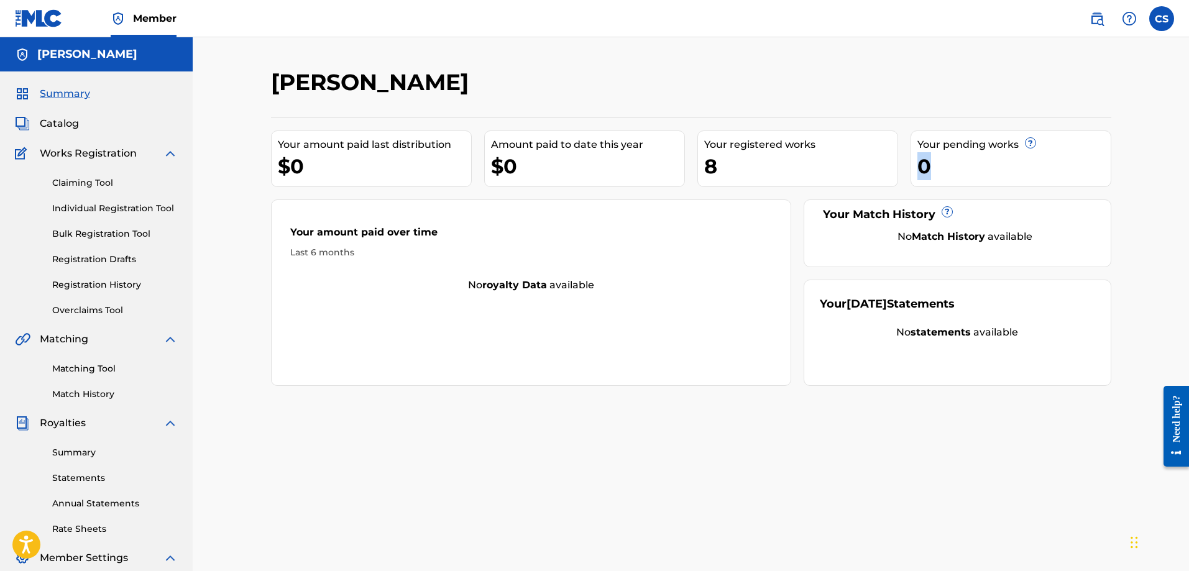
drag, startPoint x: 931, startPoint y: 162, endPoint x: 921, endPoint y: 160, distance: 9.5
click at [921, 160] on div "0" at bounding box center [1013, 166] width 193 height 28
click at [93, 183] on link "Claiming Tool" at bounding box center [115, 182] width 126 height 13
